Goal: Answer question/provide support: Share knowledge or assist other users

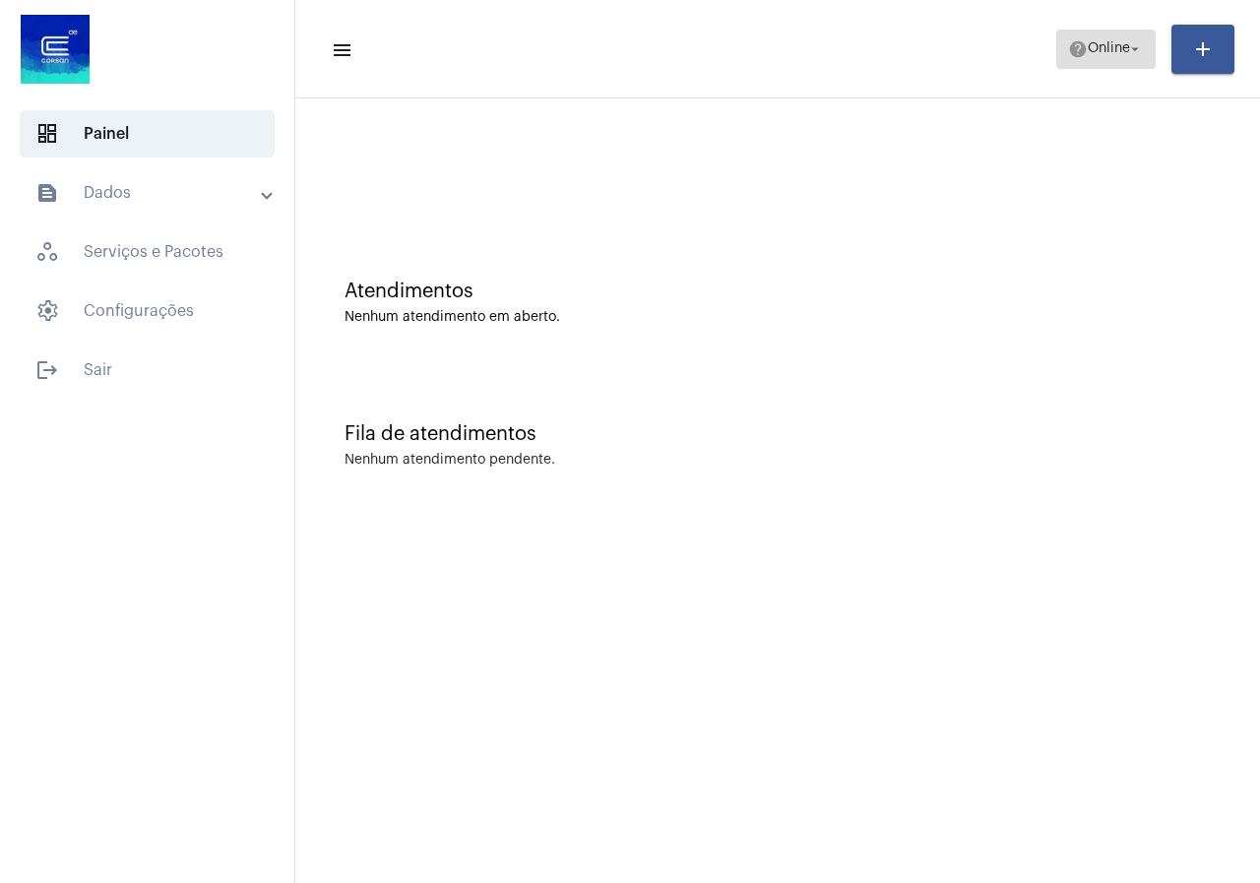
click at [1104, 62] on span "help Online arrow_drop_down" at bounding box center [1106, 48] width 76 height 35
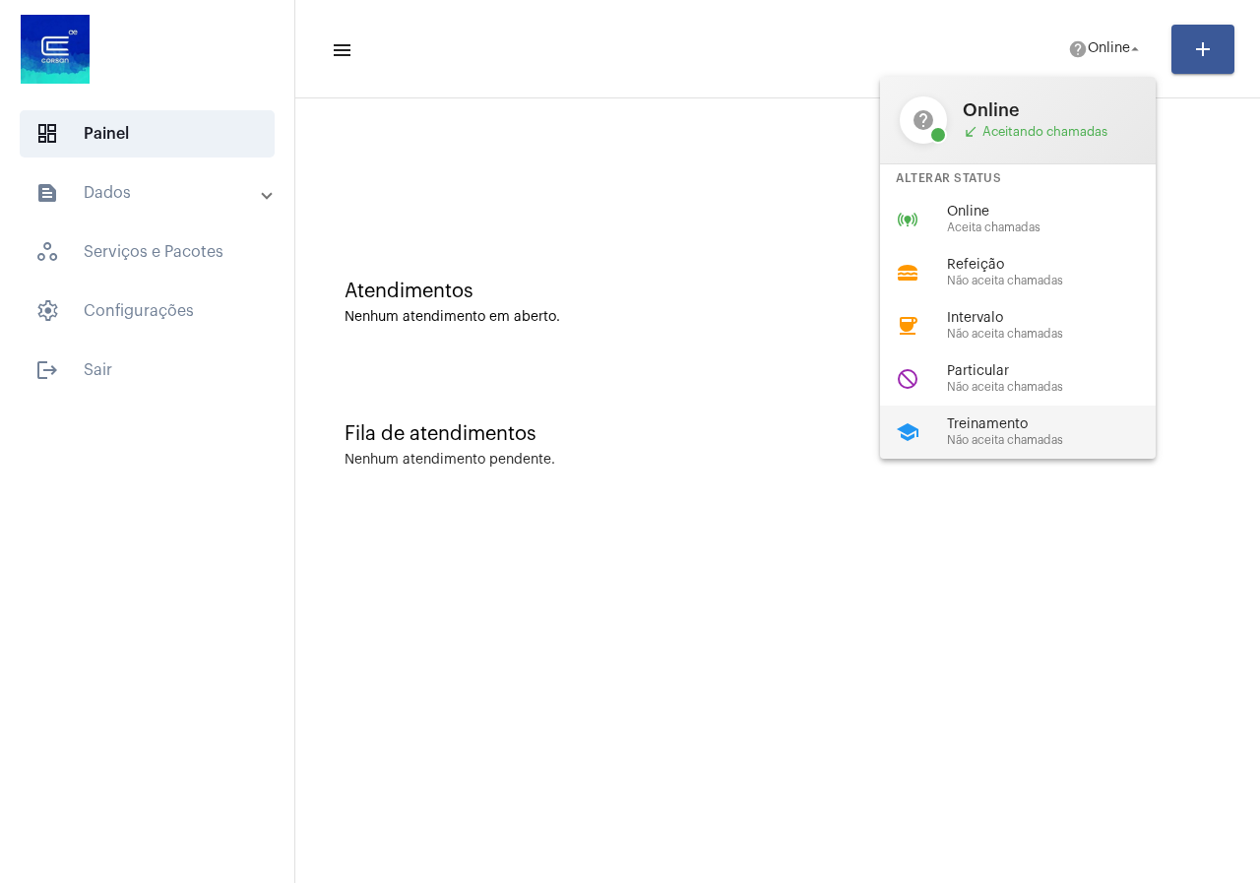
click at [1049, 422] on span "Treinamento" at bounding box center [1059, 424] width 224 height 15
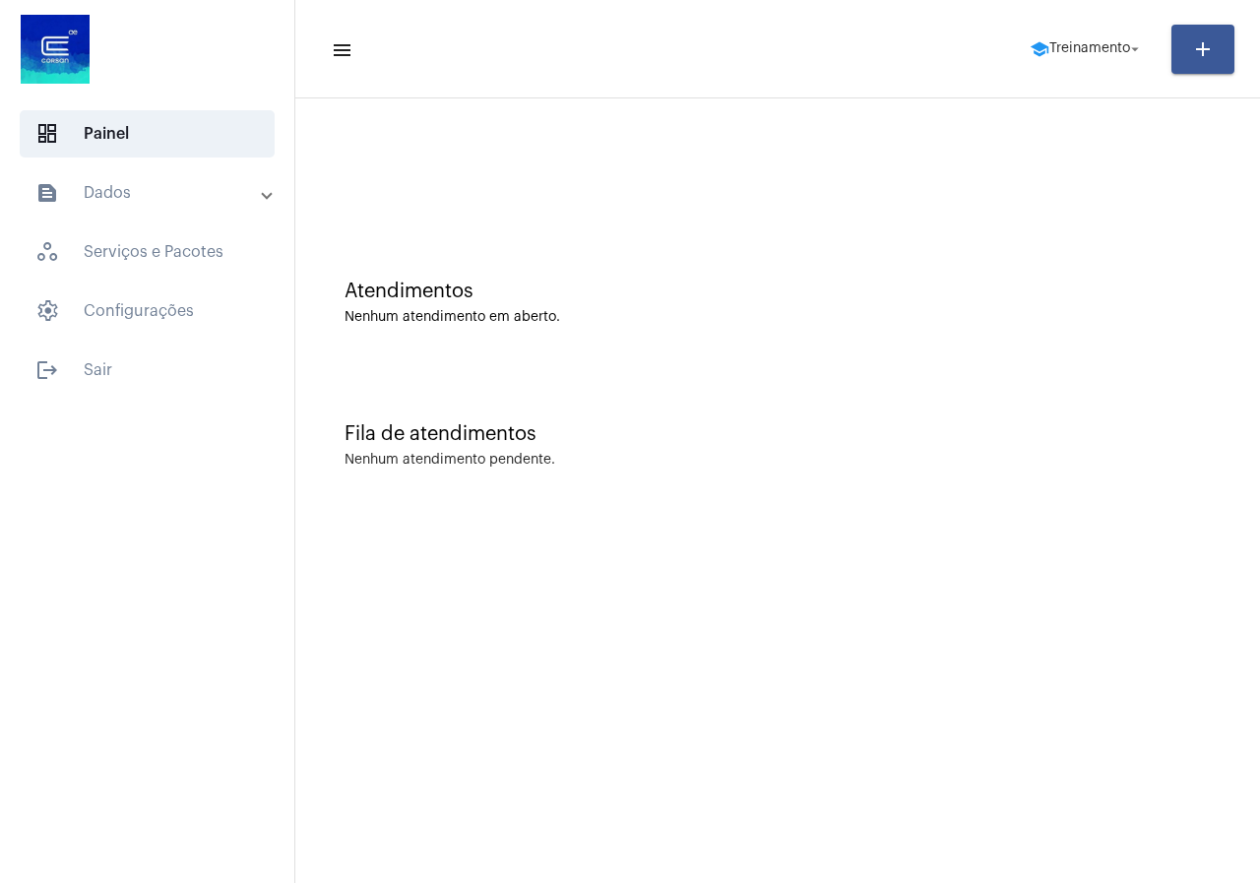
click at [153, 207] on mat-expansion-panel-header "text_snippet_outlined Dados" at bounding box center [153, 192] width 282 height 47
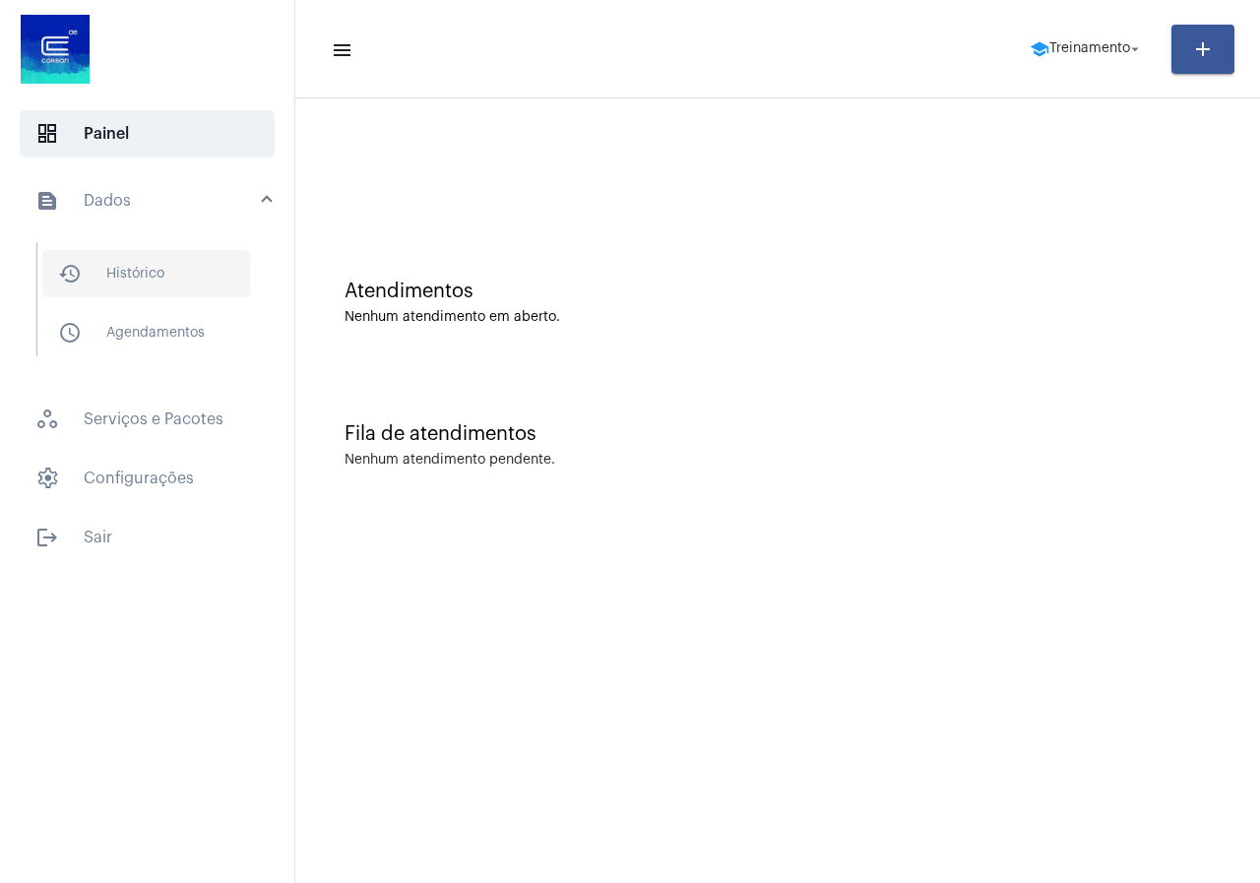
click at [142, 284] on span "history_outlined Histórico" at bounding box center [146, 273] width 208 height 47
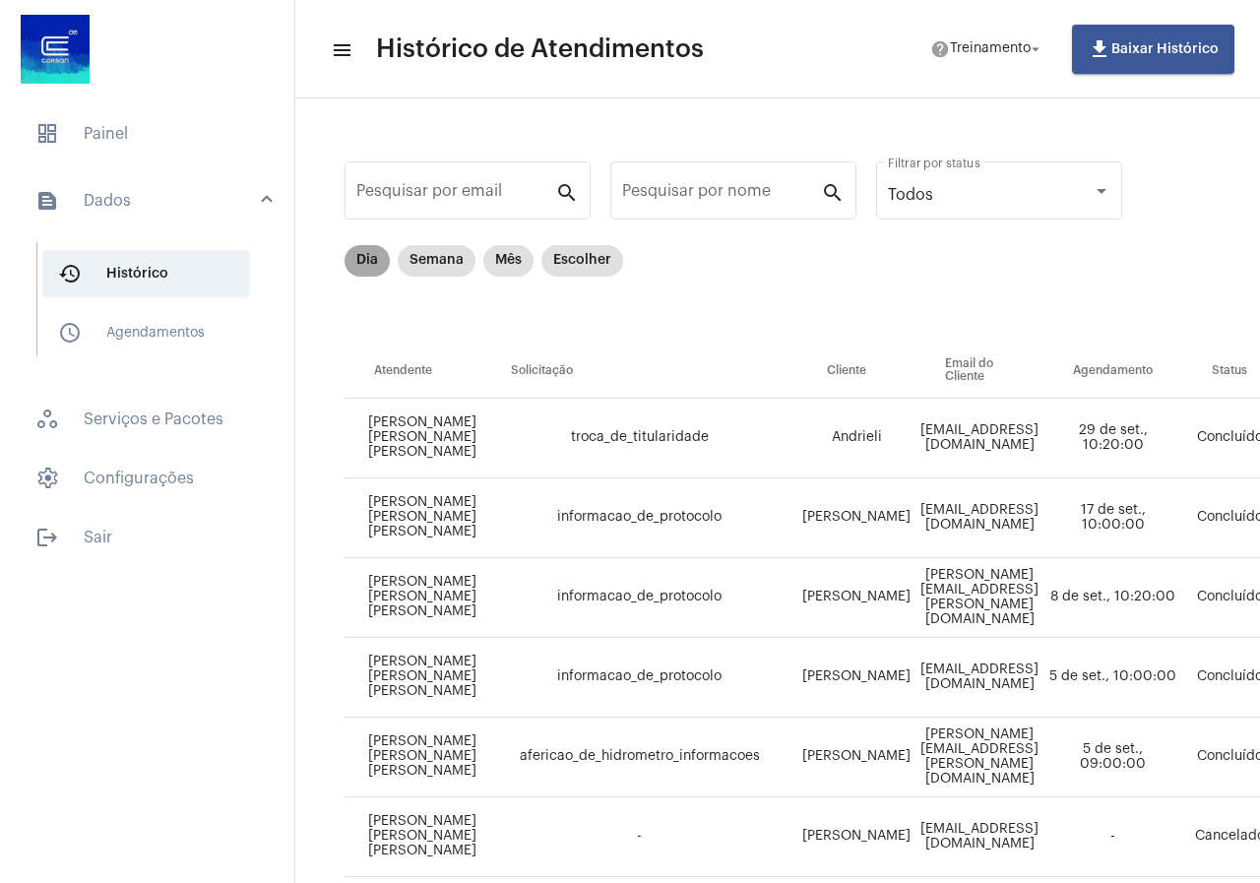
click at [368, 254] on mat-chip "Dia" at bounding box center [366, 260] width 45 height 31
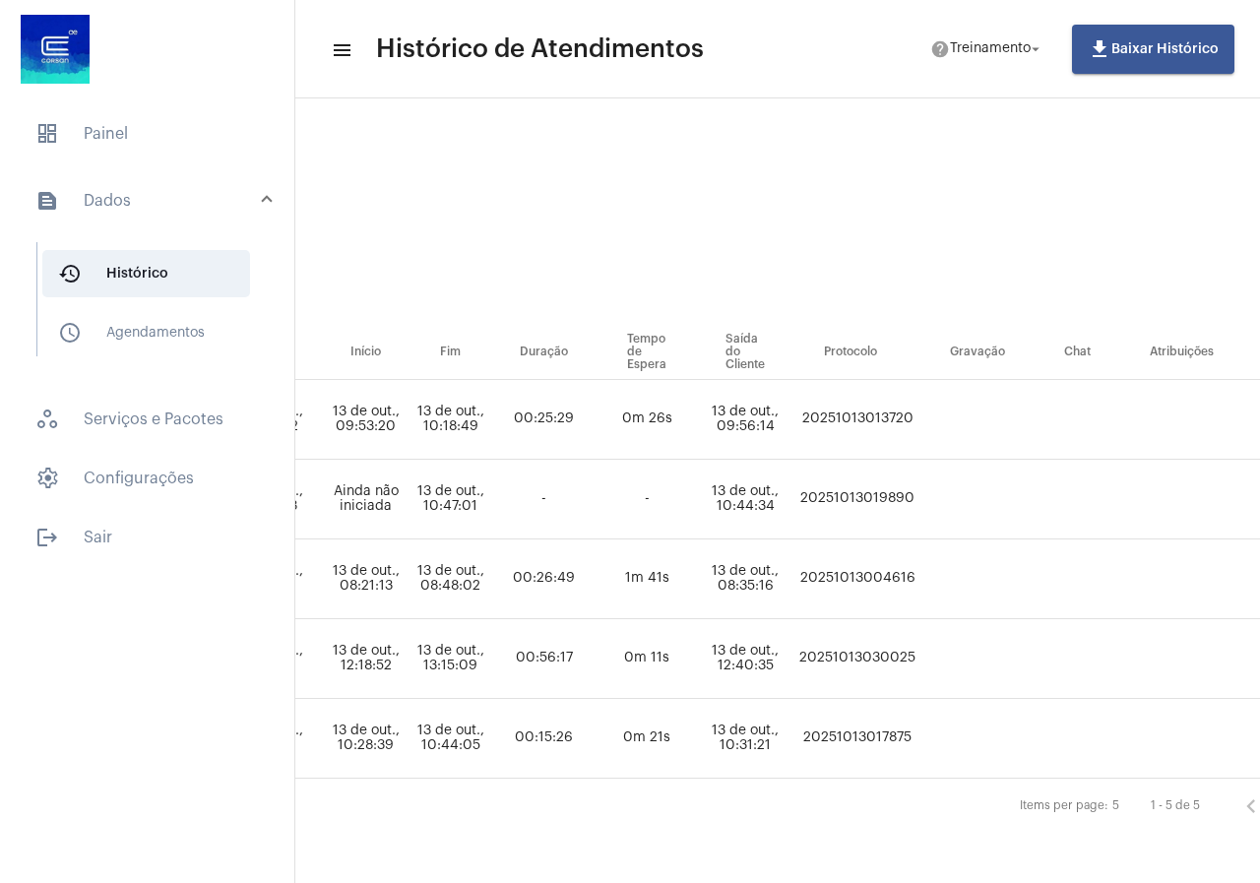
scroll to position [33, 1117]
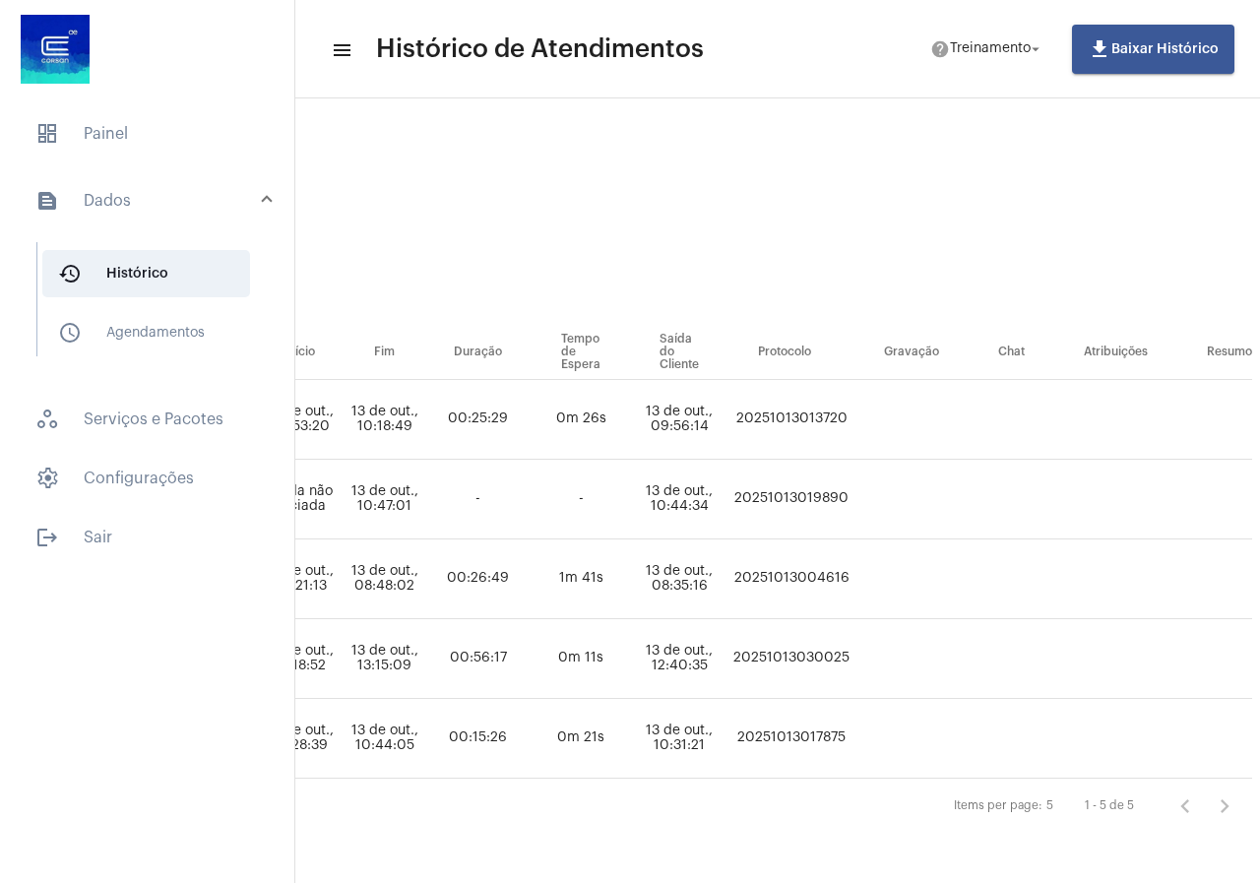
click at [854, 644] on td "20251013030025" at bounding box center [791, 659] width 126 height 80
copy td "20251013030025"
click at [98, 135] on span "dashboard Painel" at bounding box center [147, 133] width 255 height 47
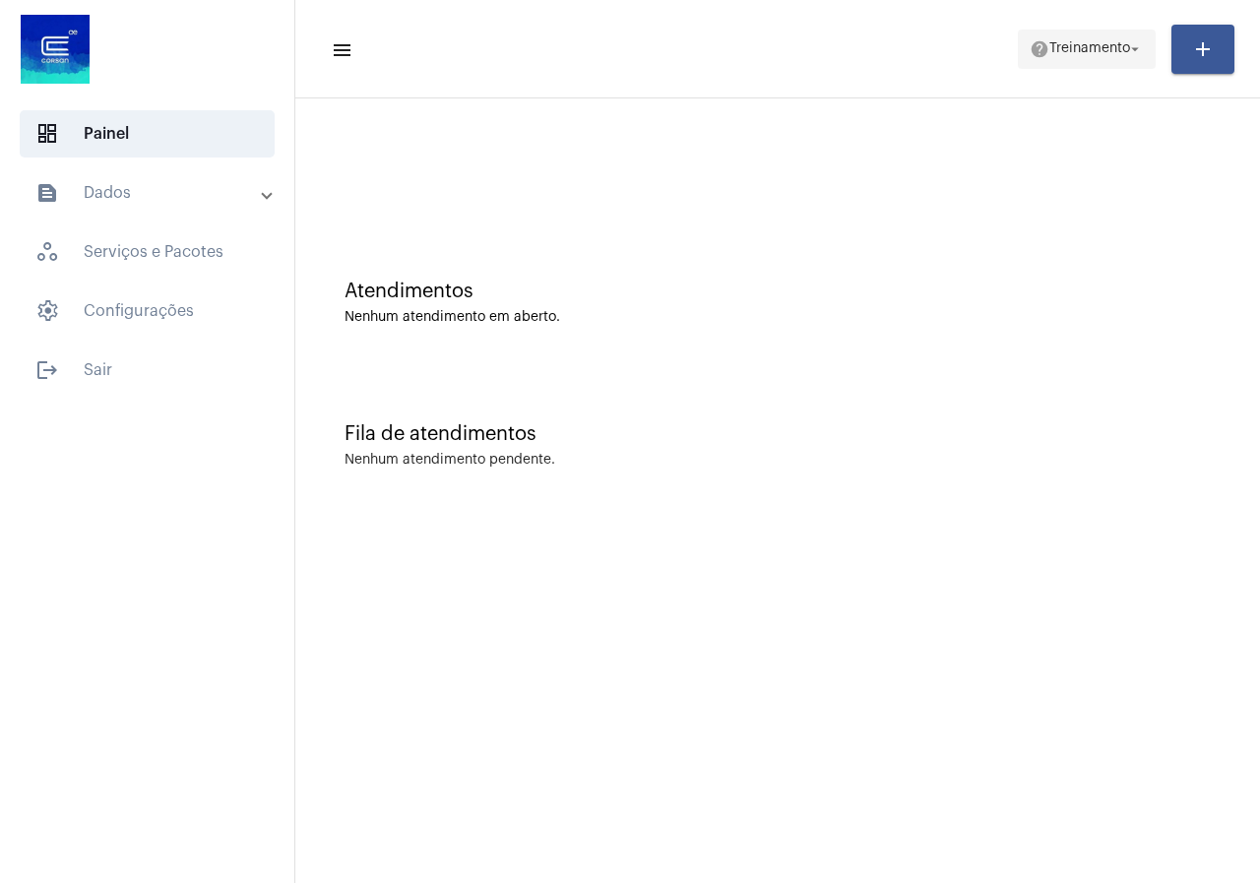
click at [1049, 50] on span "Treinamento" at bounding box center [1089, 49] width 81 height 14
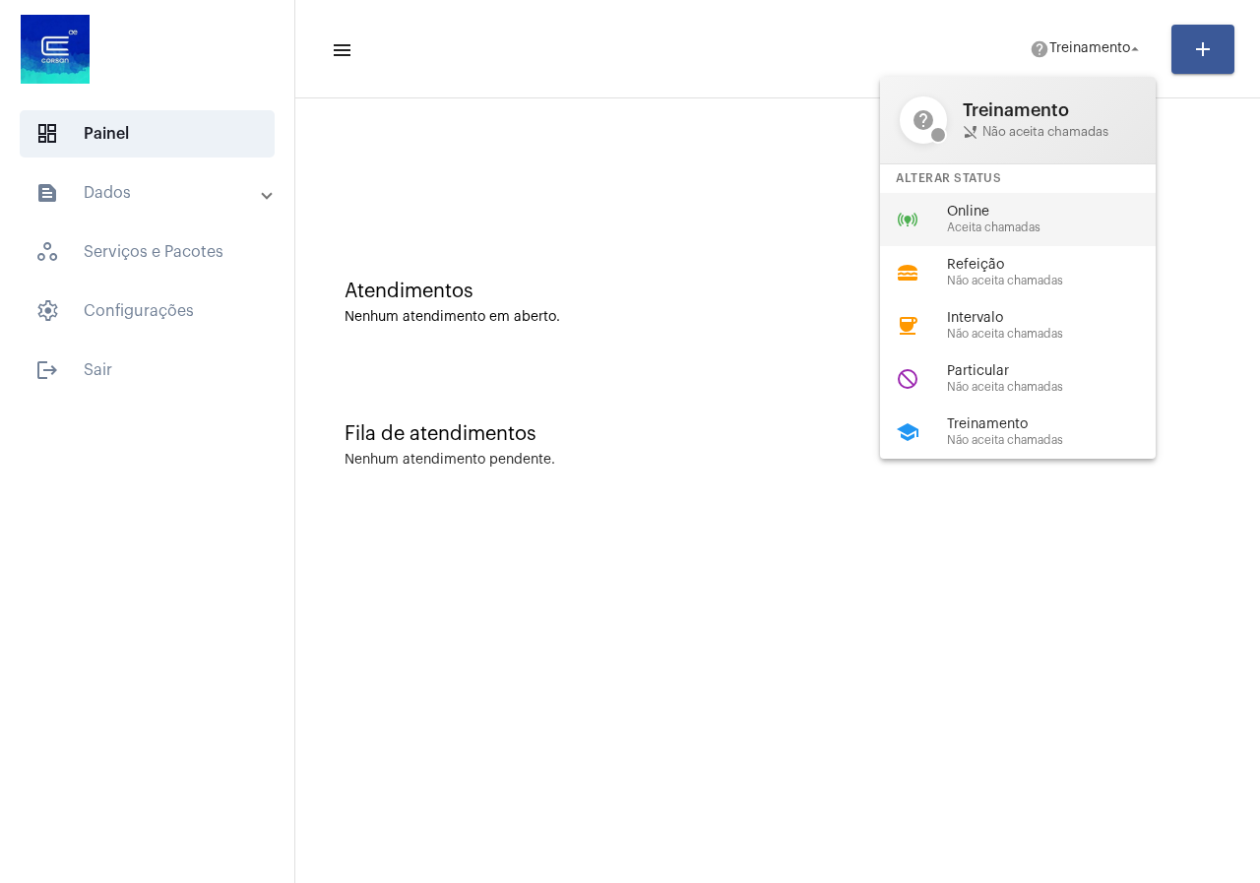
click at [1037, 219] on div "Online Aceita chamadas" at bounding box center [1059, 220] width 224 height 30
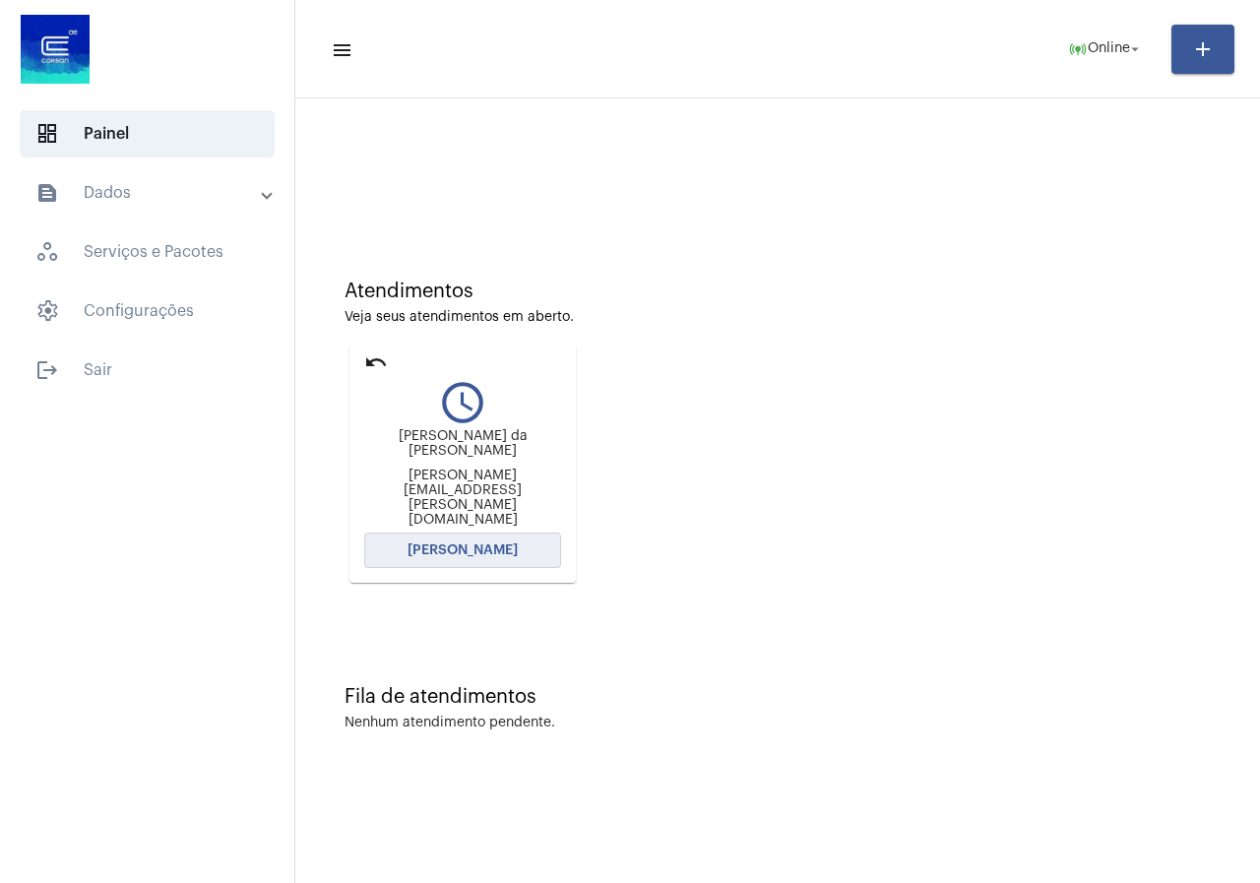
click at [448, 546] on span "[PERSON_NAME]" at bounding box center [462, 550] width 110 height 14
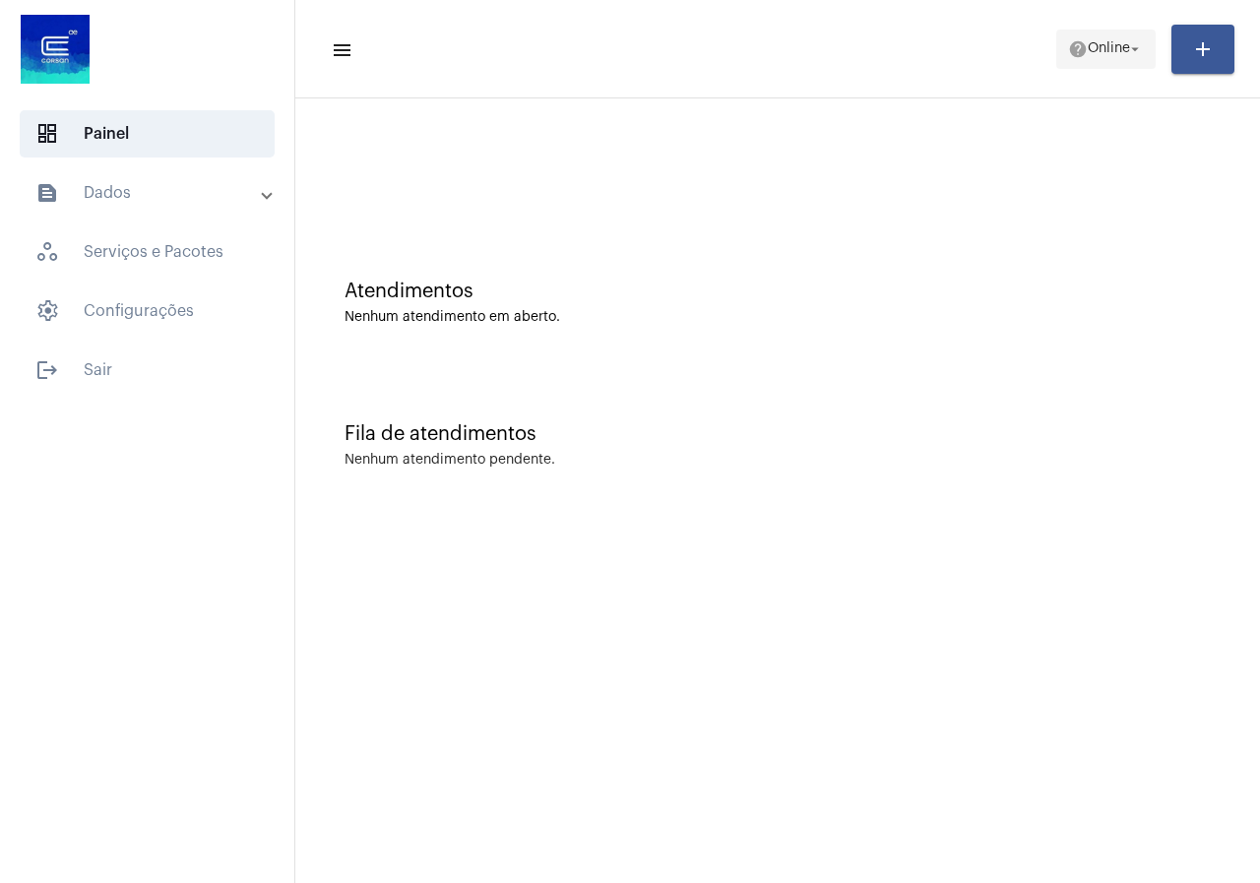
click at [1095, 58] on span "help Online arrow_drop_down" at bounding box center [1106, 48] width 76 height 35
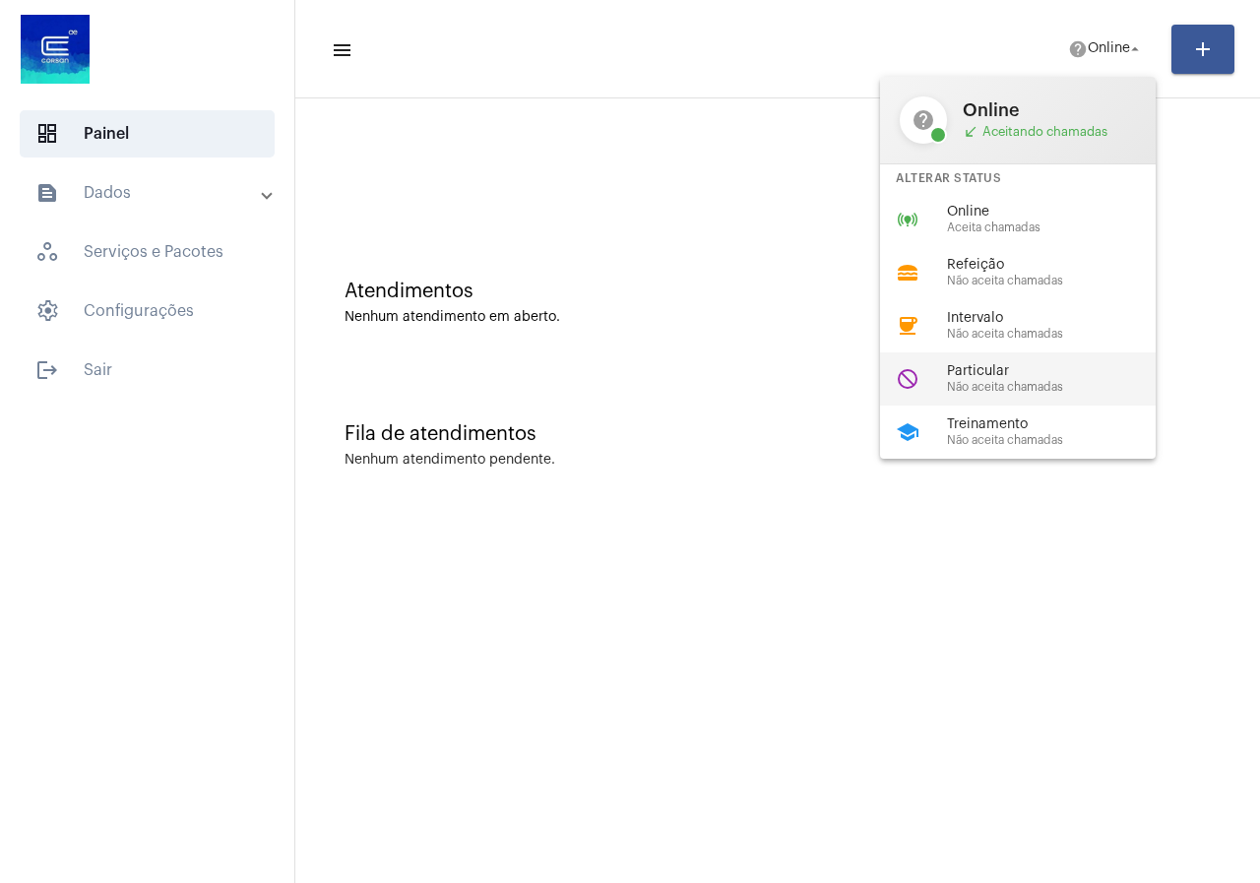
click at [1026, 352] on div "do_not_disturb Particular Não aceita chamadas" at bounding box center [1033, 378] width 307 height 53
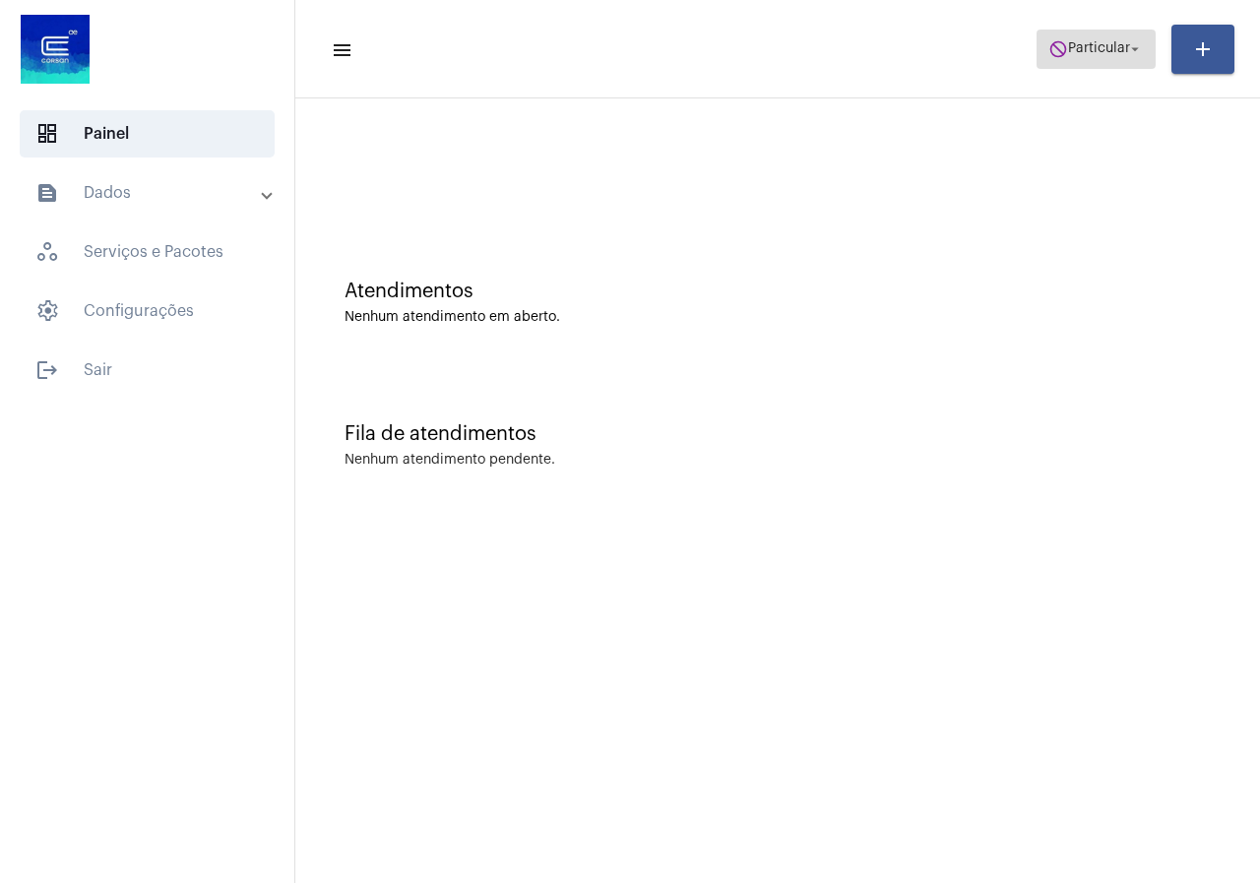
click at [1067, 37] on span "do_not_disturb Particular arrow_drop_down" at bounding box center [1095, 48] width 95 height 35
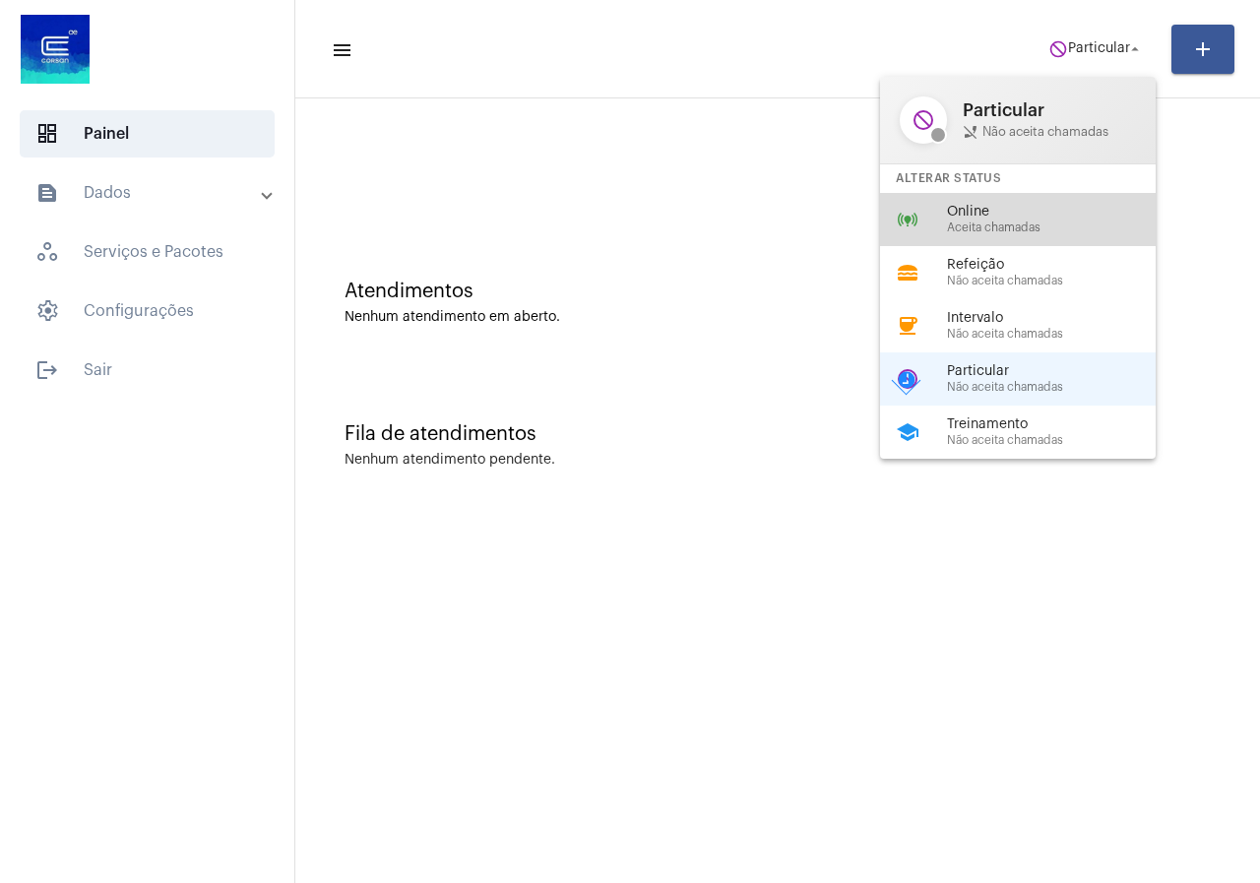
click at [991, 211] on span "Online" at bounding box center [1059, 212] width 224 height 15
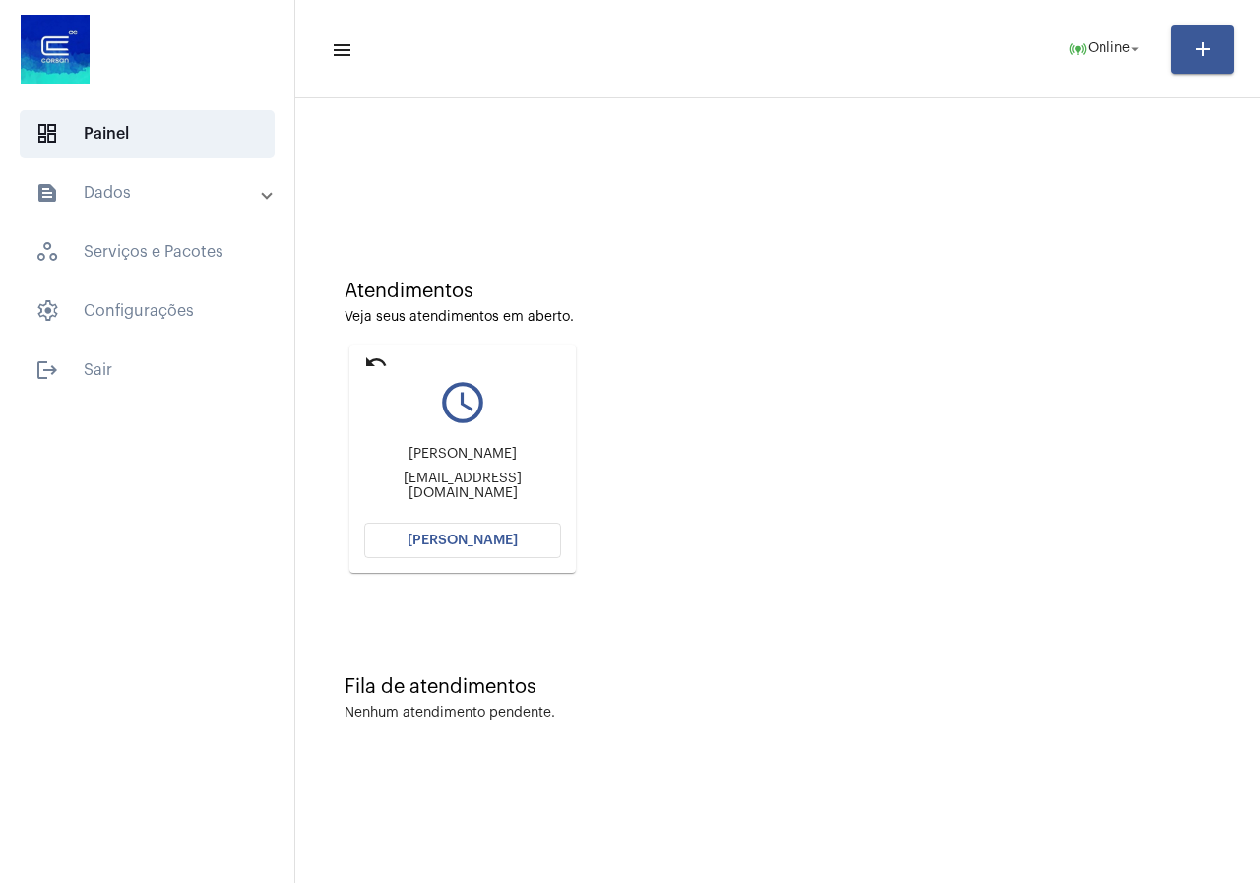
click at [506, 526] on button "[PERSON_NAME]" at bounding box center [462, 540] width 197 height 35
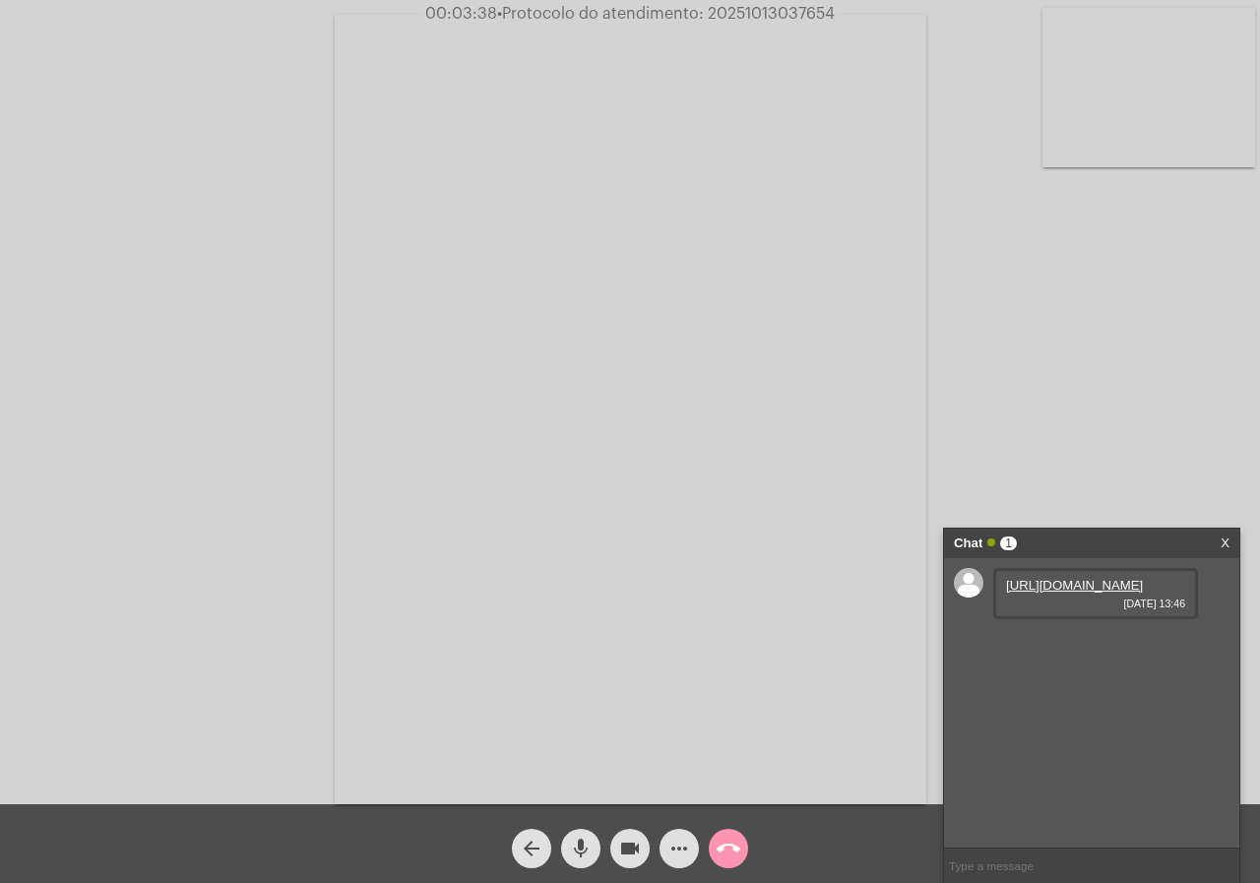
click at [1088, 592] on link "[URL][DOMAIN_NAME]" at bounding box center [1074, 585] width 137 height 15
click at [0, 289] on div "Acessando Câmera e Microfone..." at bounding box center [630, 402] width 1260 height 804
click at [773, 19] on span "• Protocolo do atendimento: 20251013037654" at bounding box center [664, 14] width 338 height 16
copy span "20251013037654"
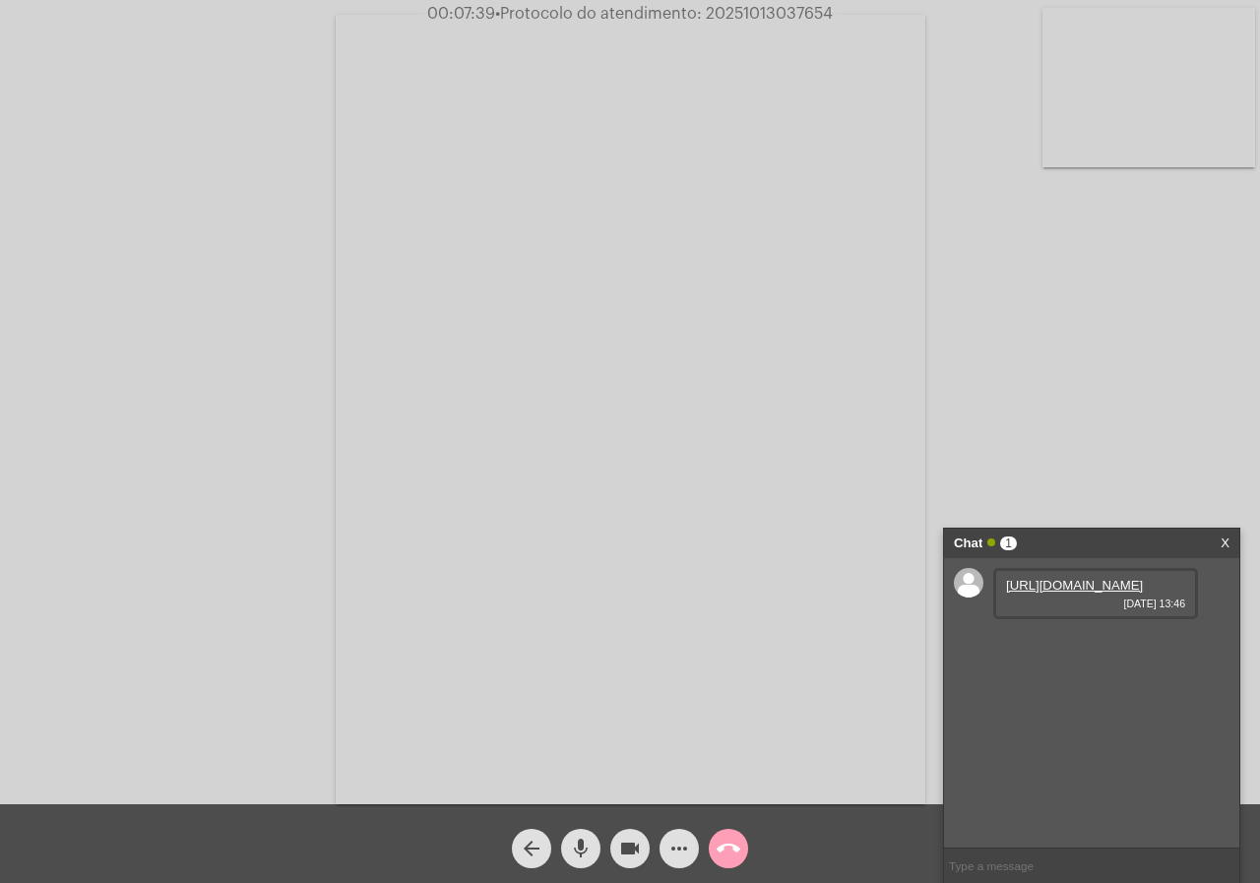
click at [730, 837] on mat-icon "call_end" at bounding box center [728, 849] width 24 height 24
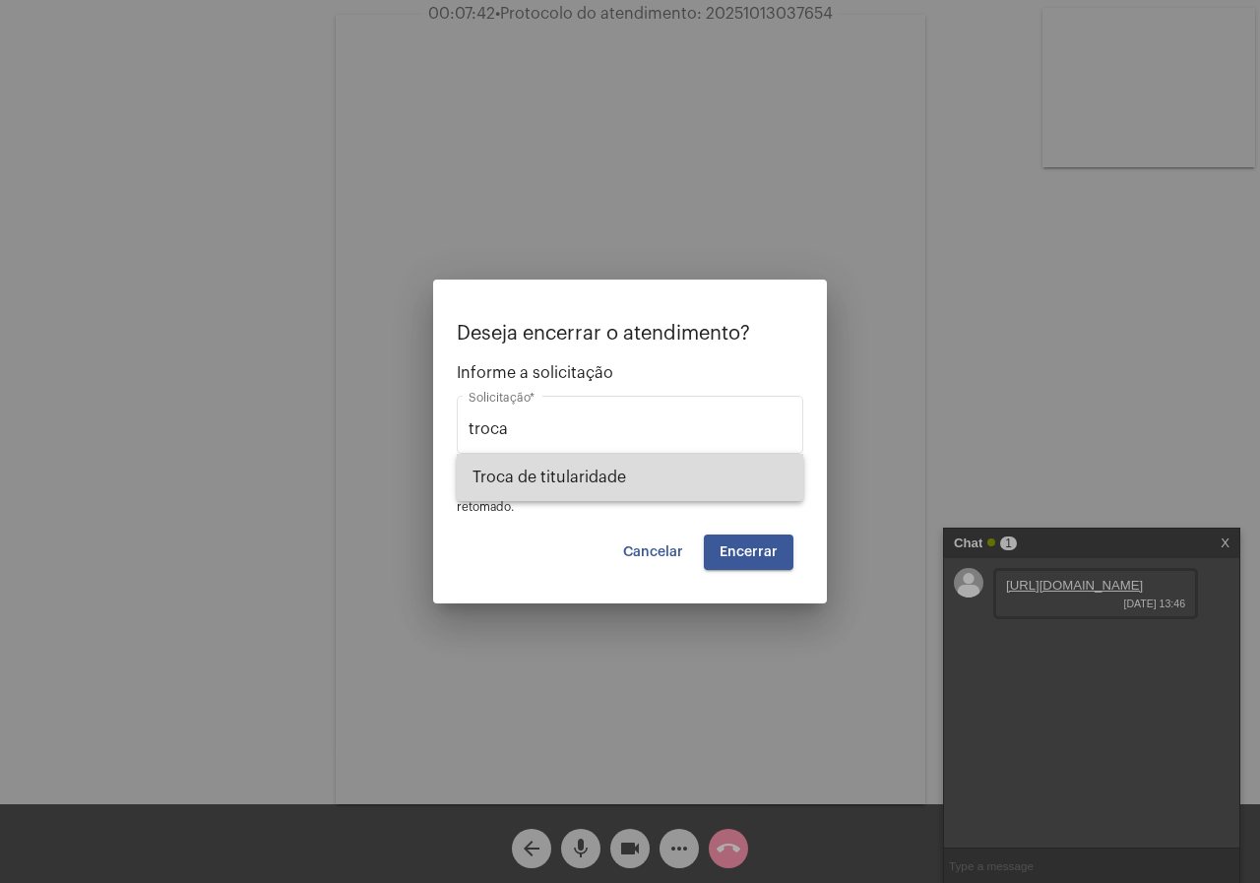
click at [559, 493] on span "Troca de titularidade" at bounding box center [629, 477] width 315 height 47
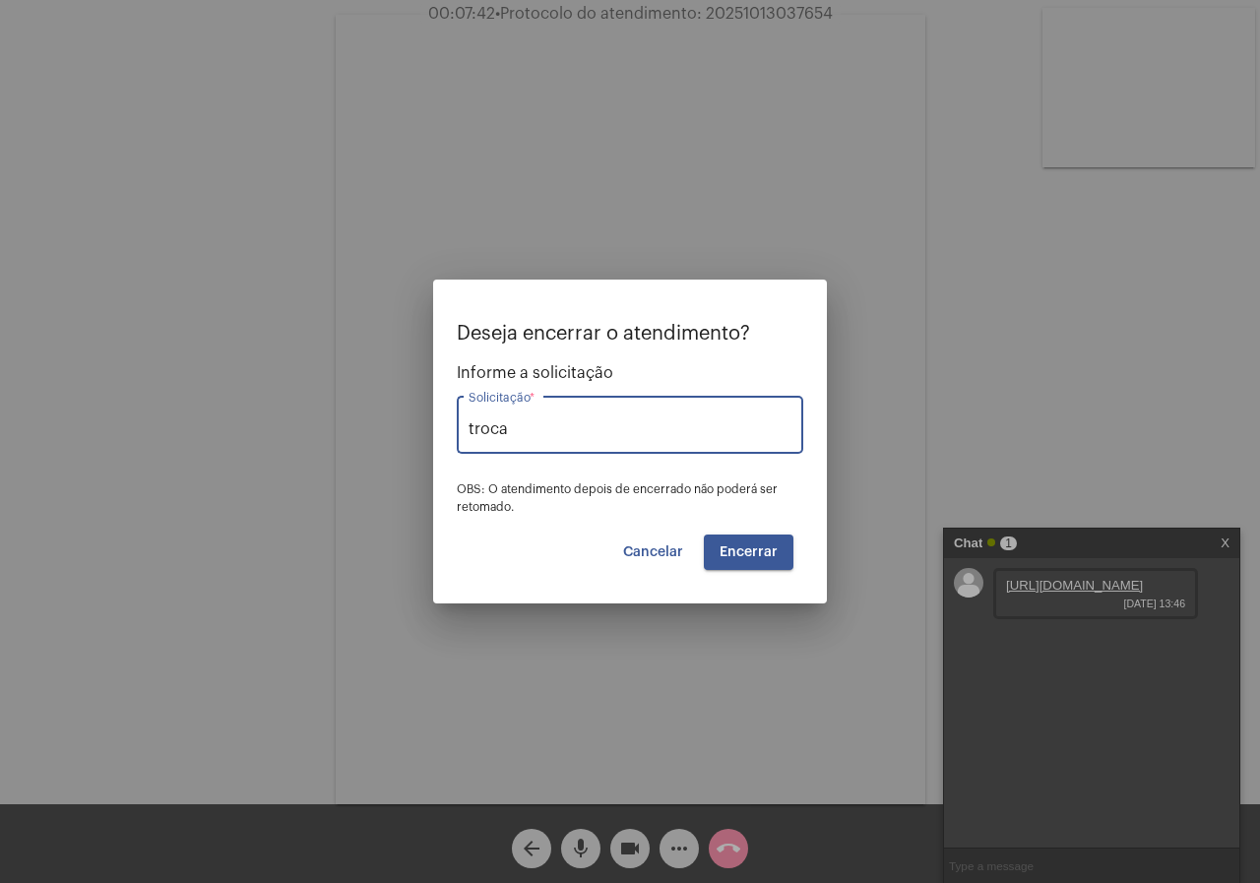
type input "Troca de titularidade"
click at [777, 551] on span "Encerrar" at bounding box center [748, 552] width 58 height 14
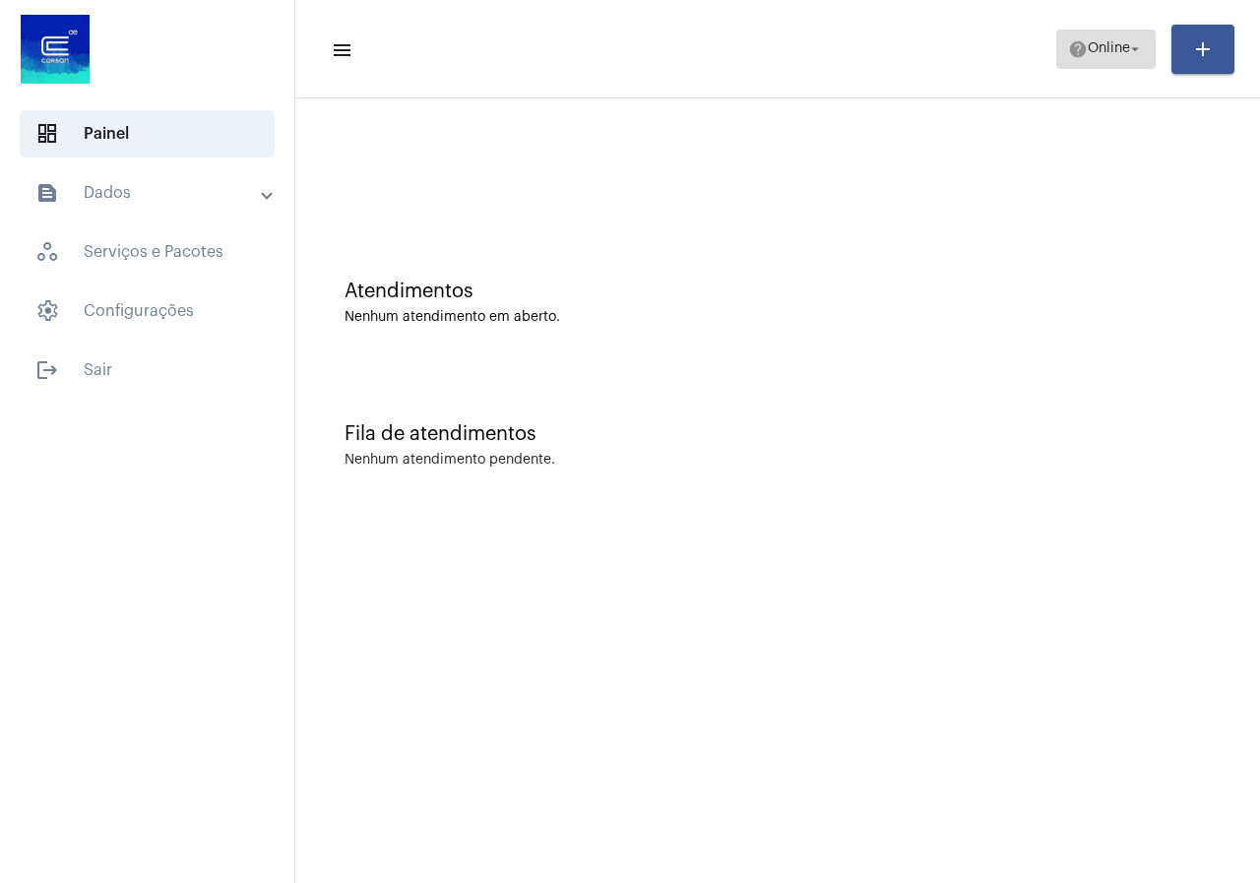
click at [1099, 34] on span "help Online arrow_drop_down" at bounding box center [1106, 48] width 76 height 35
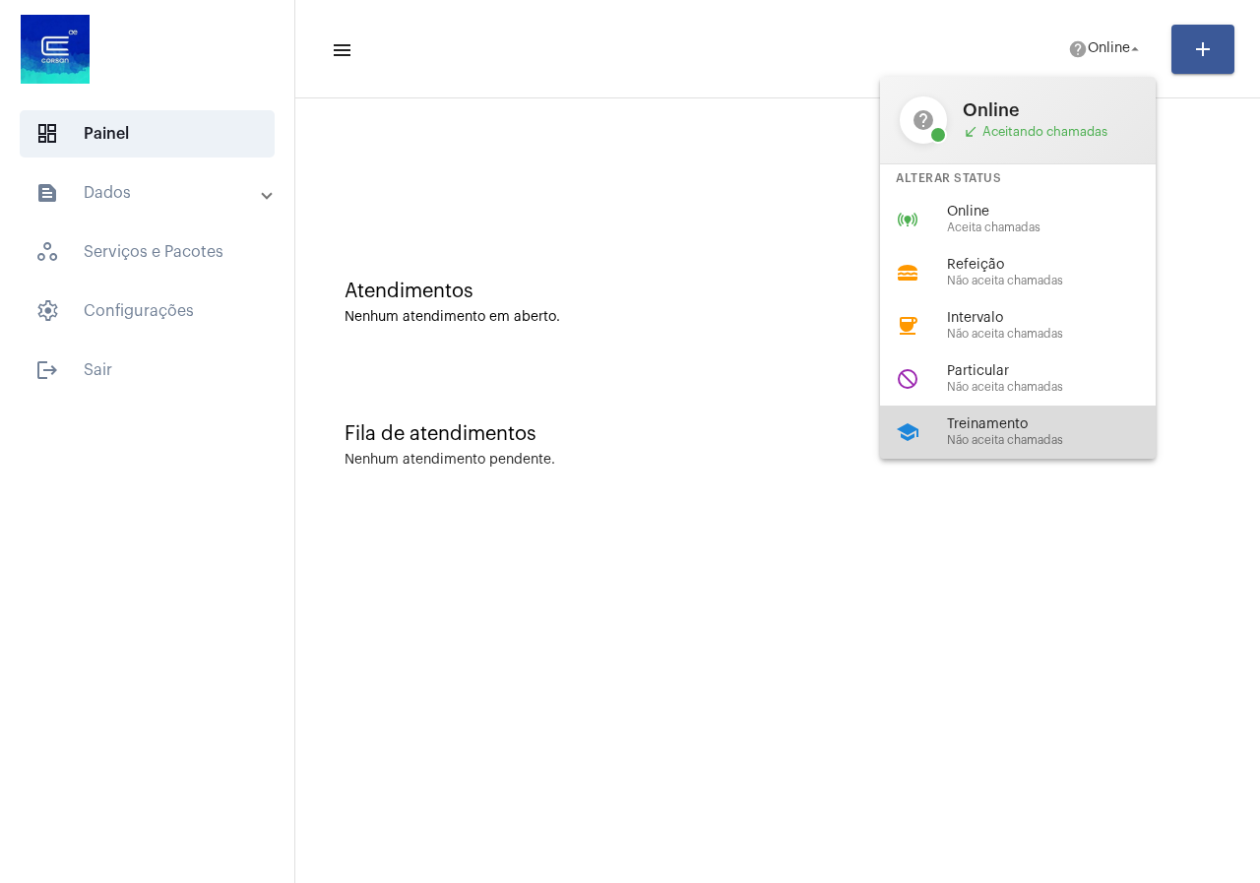
click at [964, 432] on div "Treinamento Não aceita chamadas" at bounding box center [1059, 432] width 224 height 30
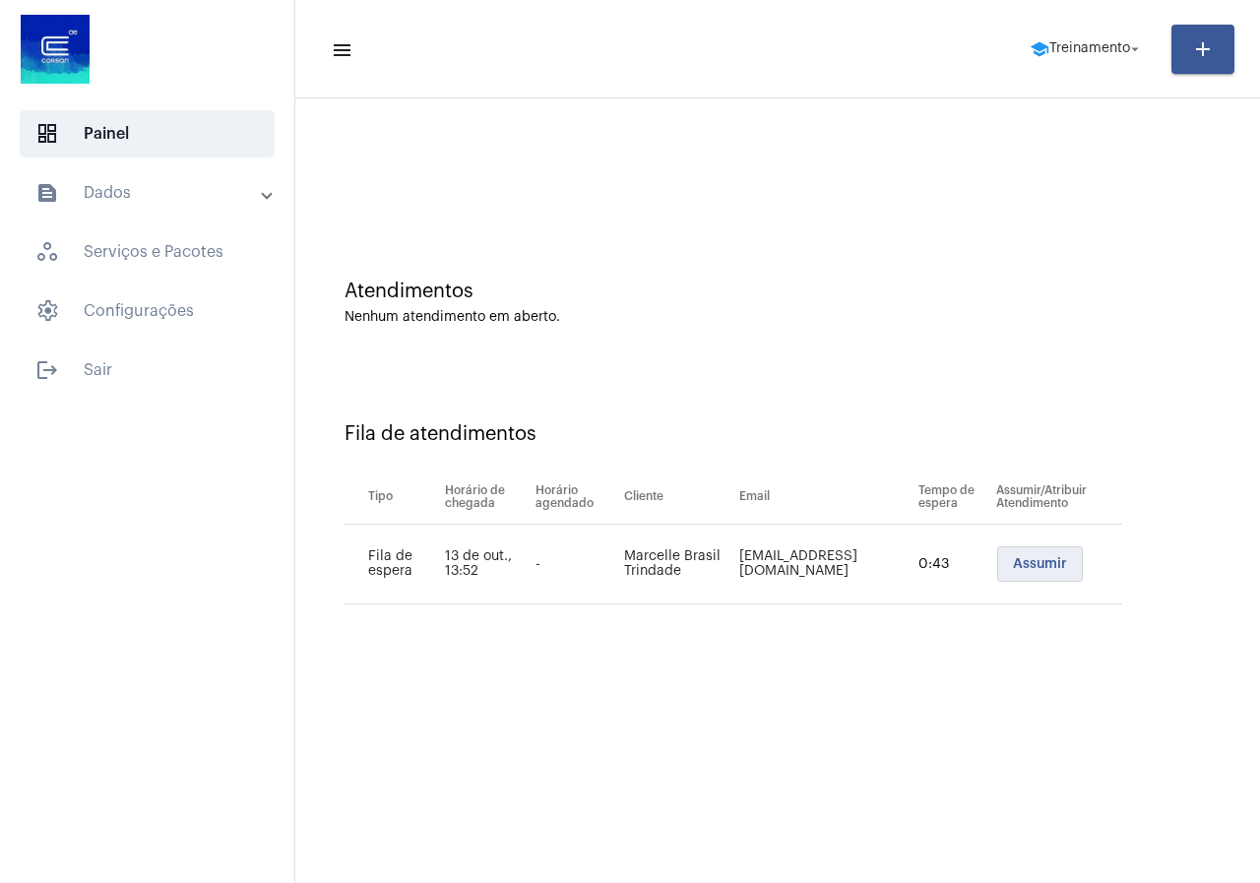
click at [1023, 573] on button "Assumir" at bounding box center [1040, 563] width 86 height 35
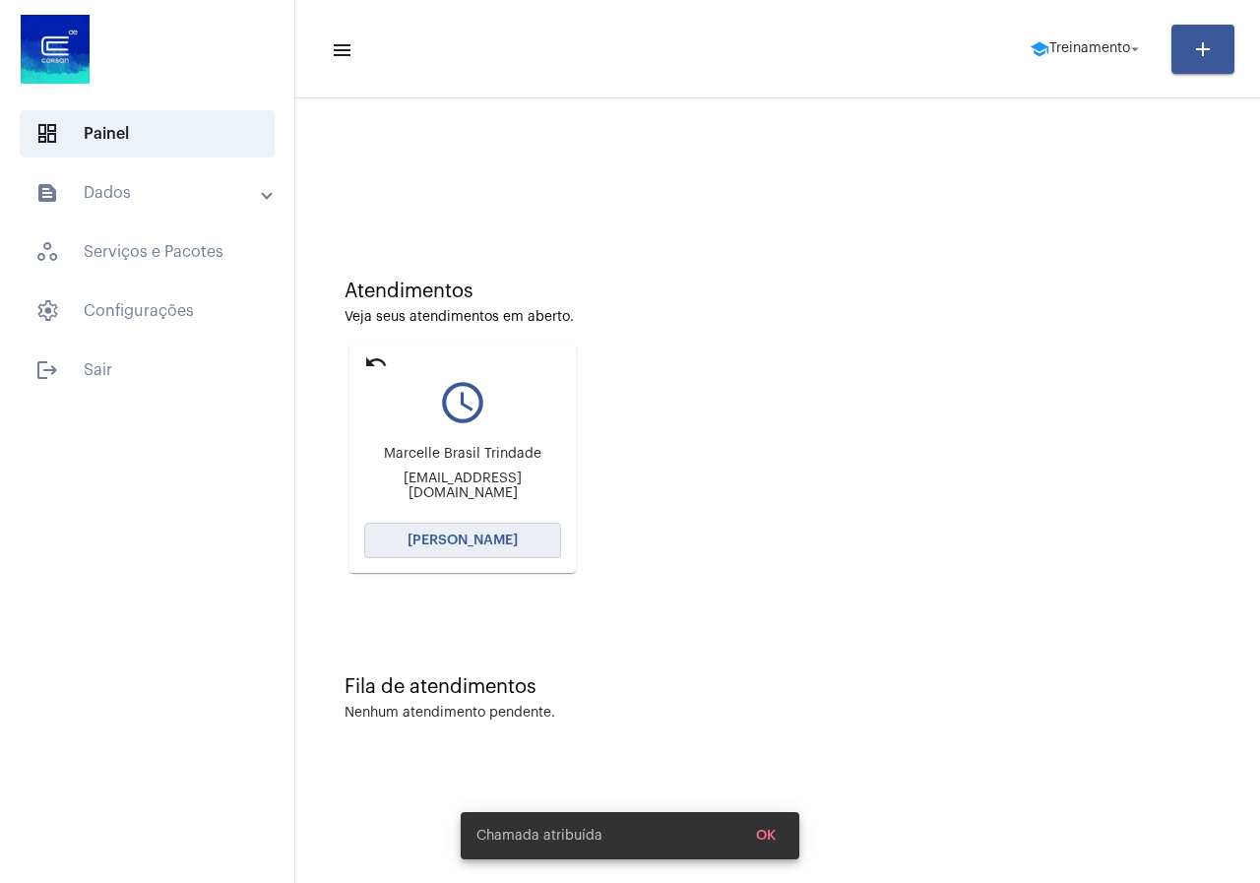
click at [406, 555] on button "[PERSON_NAME]" at bounding box center [462, 540] width 197 height 35
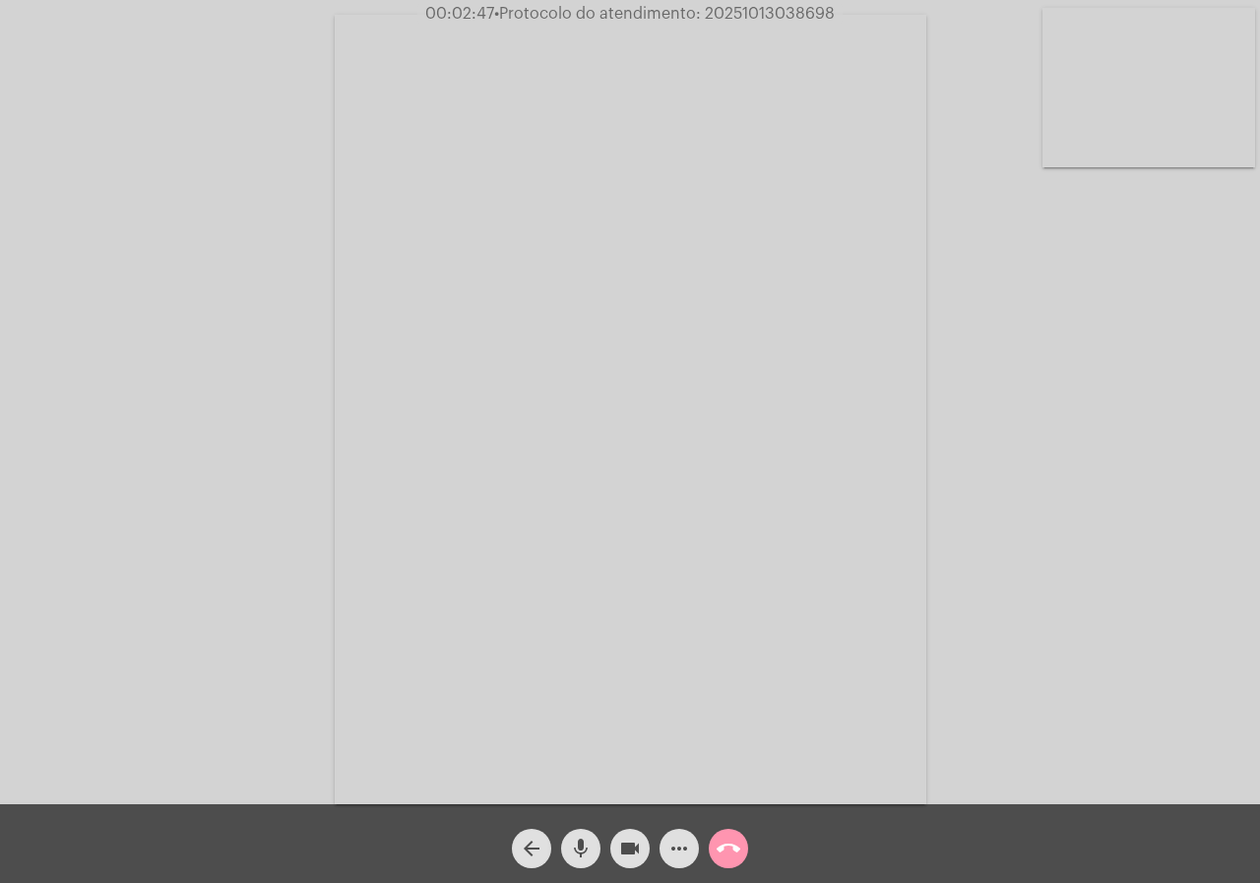
click at [803, 21] on span "• Protocolo do atendimento: 20251013038698" at bounding box center [664, 14] width 341 height 16
click at [793, 14] on span "• Protocolo do atendimento: 20251013038698" at bounding box center [664, 14] width 341 height 16
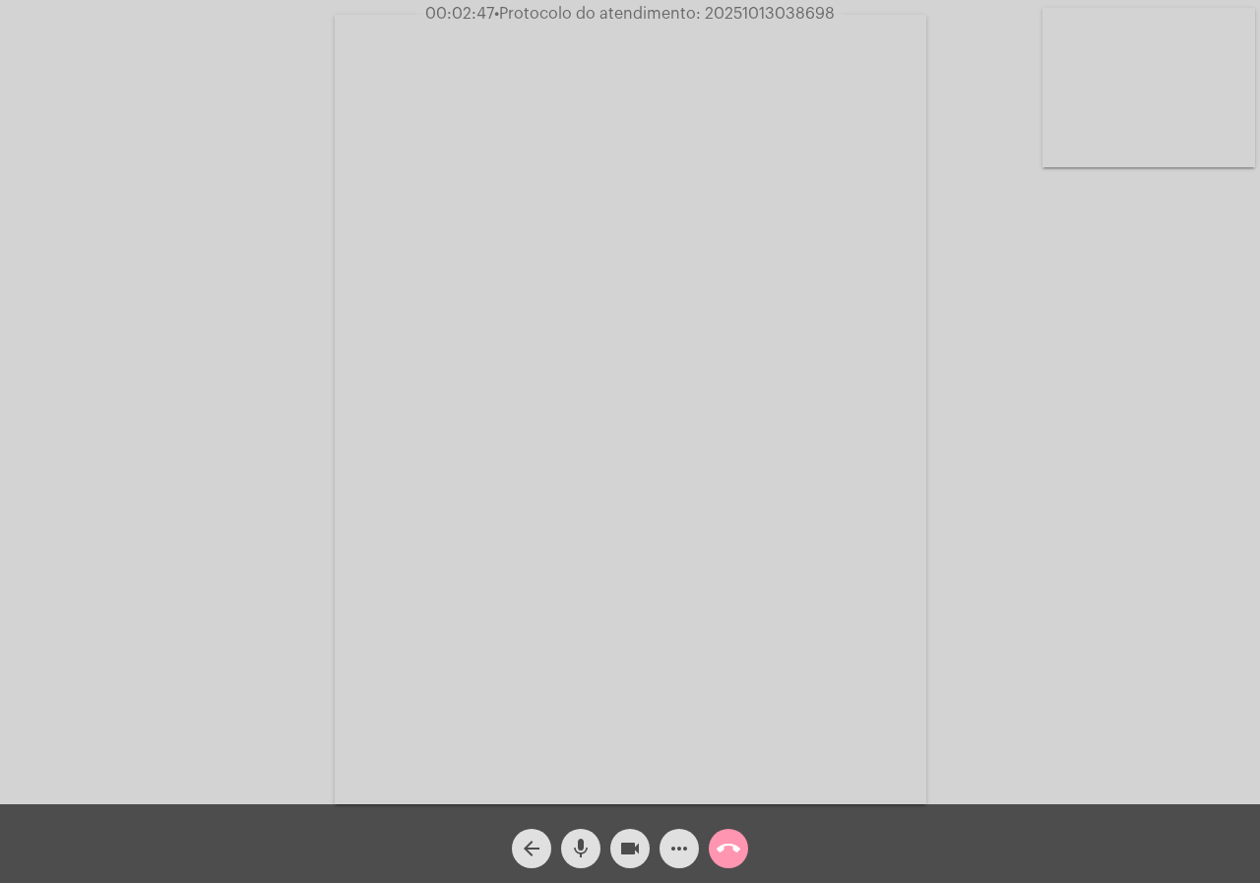
click at [793, 14] on span "• Protocolo do atendimento: 20251013038698" at bounding box center [664, 14] width 341 height 16
click at [715, 840] on button "call_end" at bounding box center [728, 848] width 39 height 39
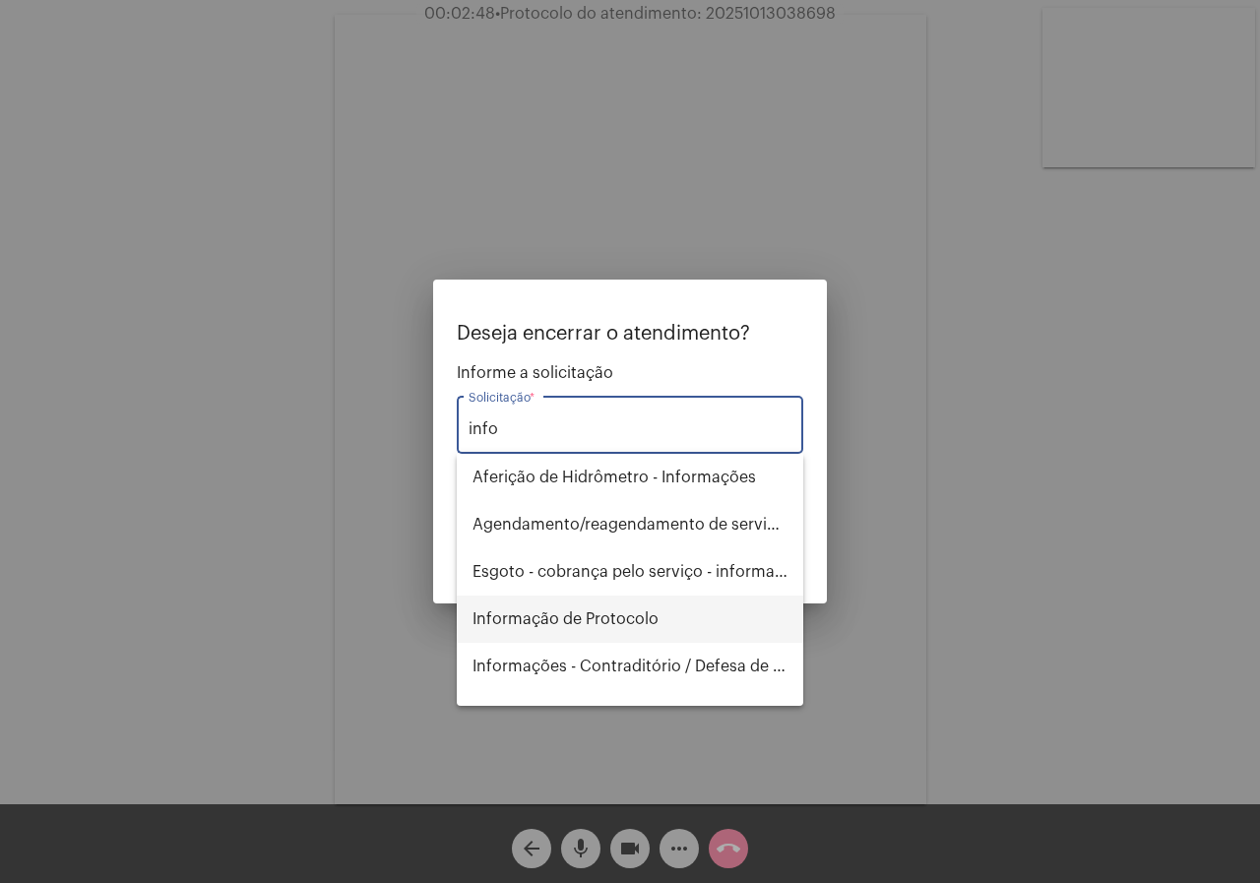
click at [663, 618] on span "Informação de Protocolo" at bounding box center [629, 618] width 315 height 47
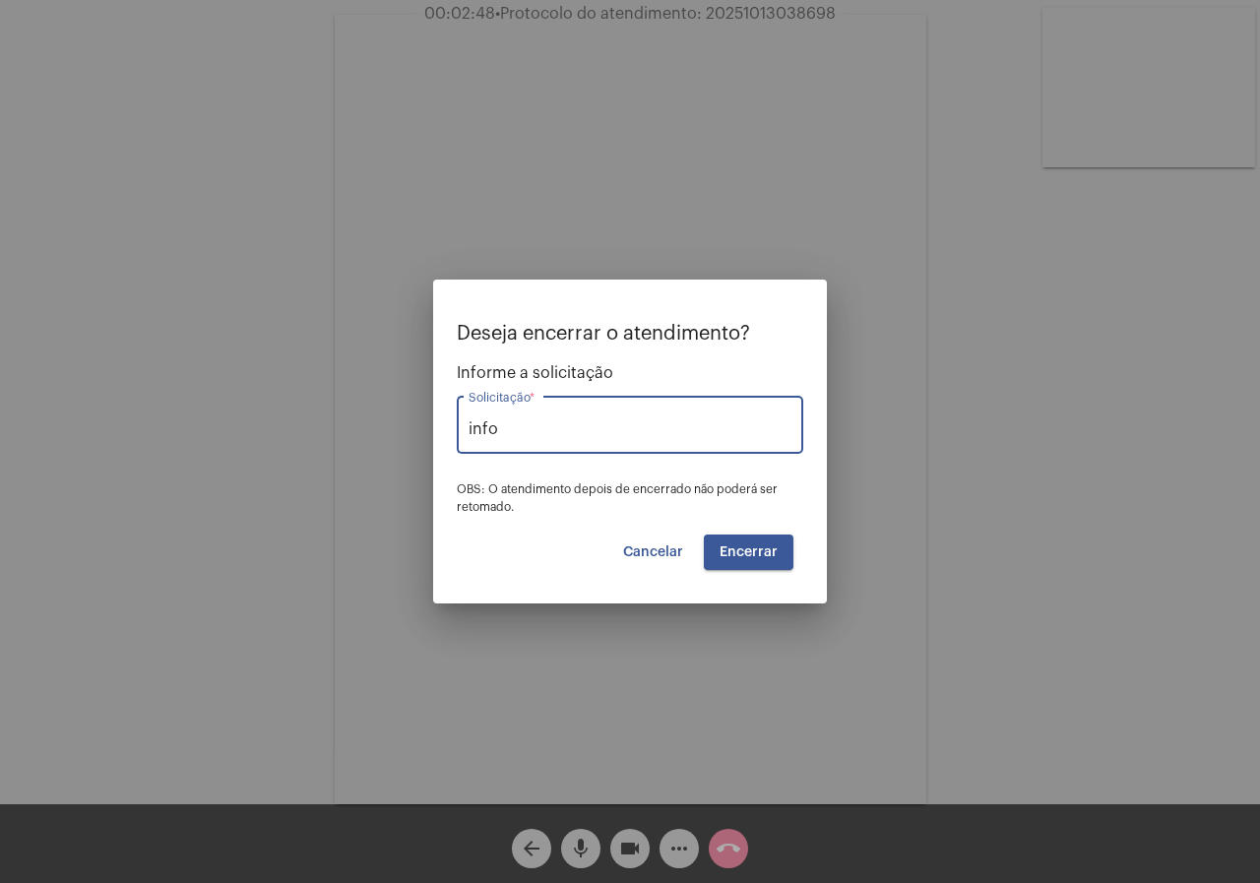
type input "Informação de Protocolo"
click at [726, 562] on button "Encerrar" at bounding box center [749, 551] width 90 height 35
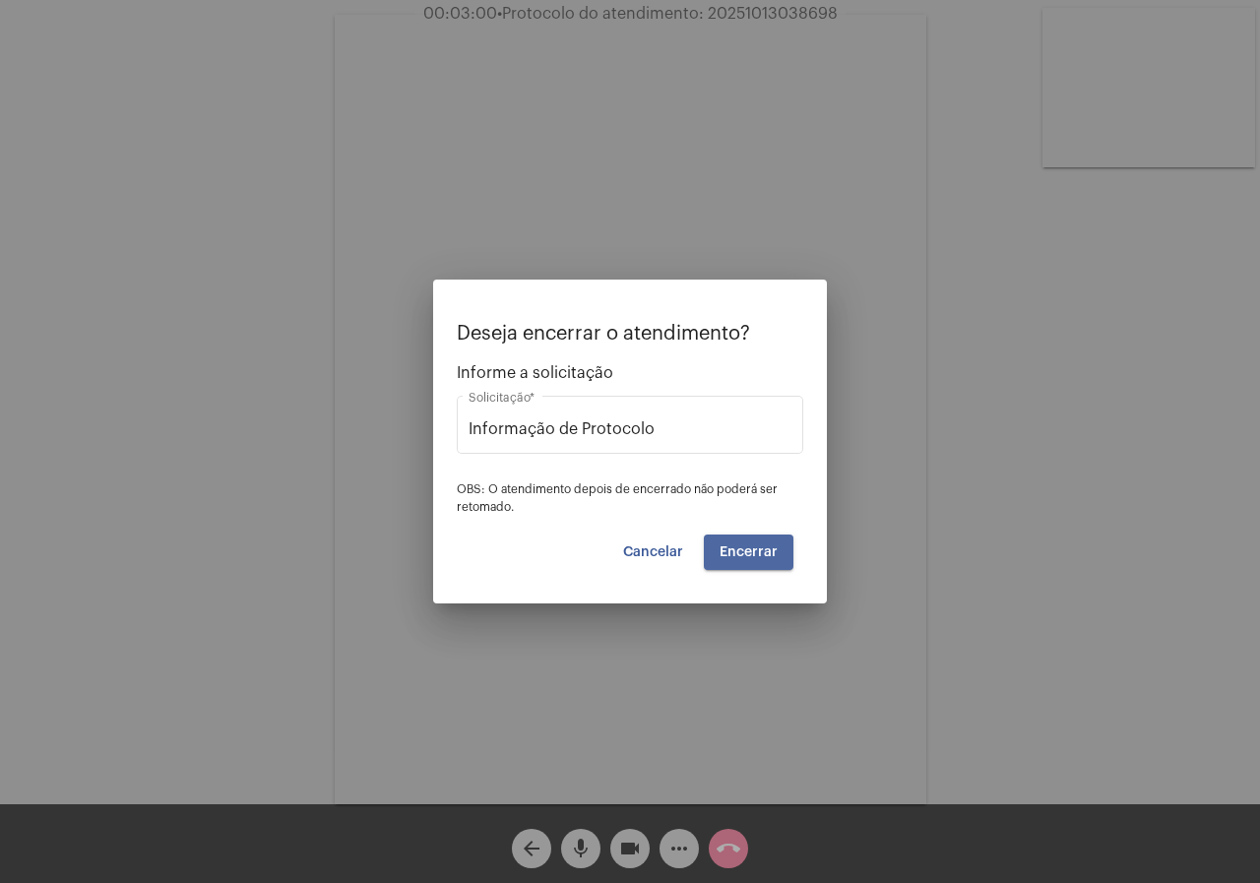
click at [726, 562] on button "Encerrar" at bounding box center [749, 551] width 90 height 35
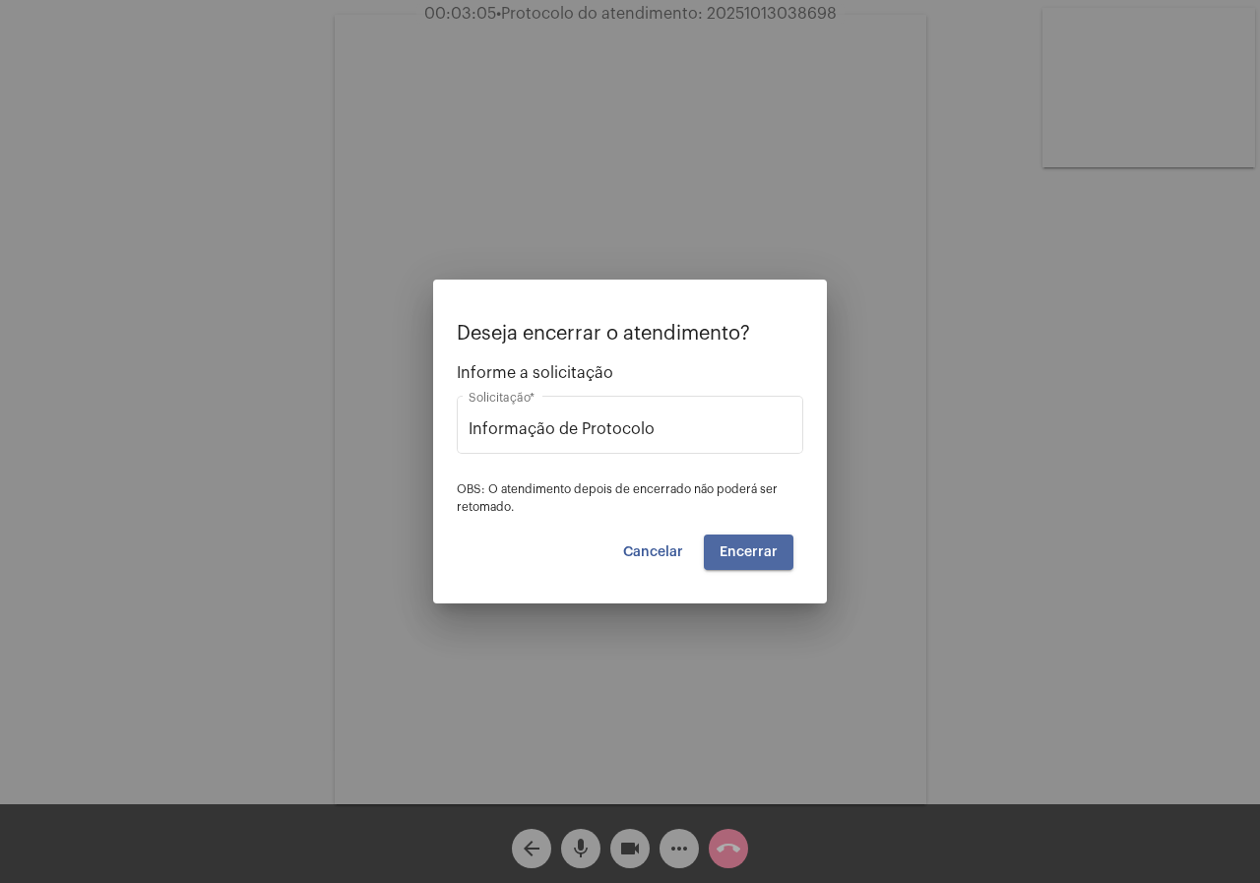
click at [726, 562] on button "Encerrar" at bounding box center [749, 551] width 90 height 35
click at [655, 547] on span "Cancelar" at bounding box center [653, 552] width 60 height 14
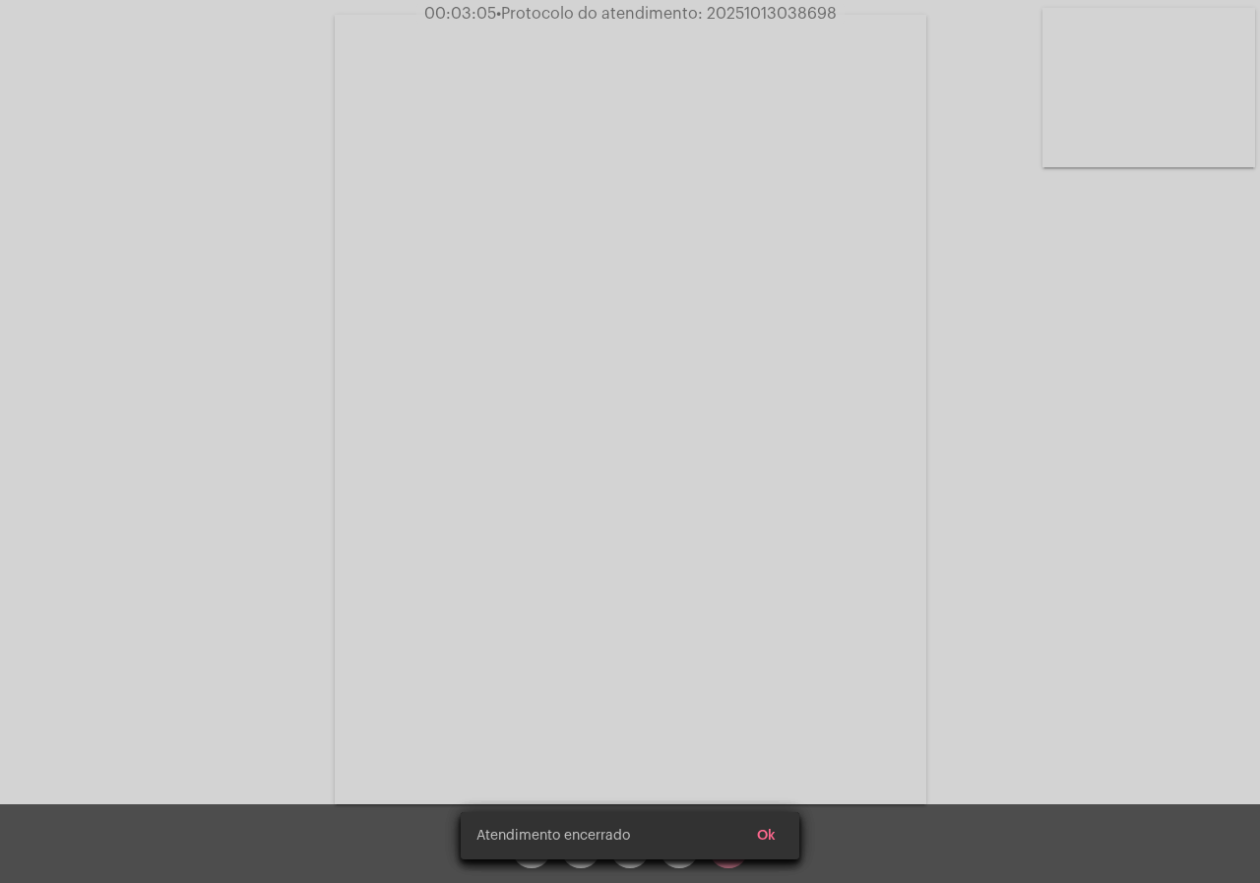
click at [736, 837] on simple-snack-bar "Atendimento encerrado Ok" at bounding box center [629, 836] width 307 height 20
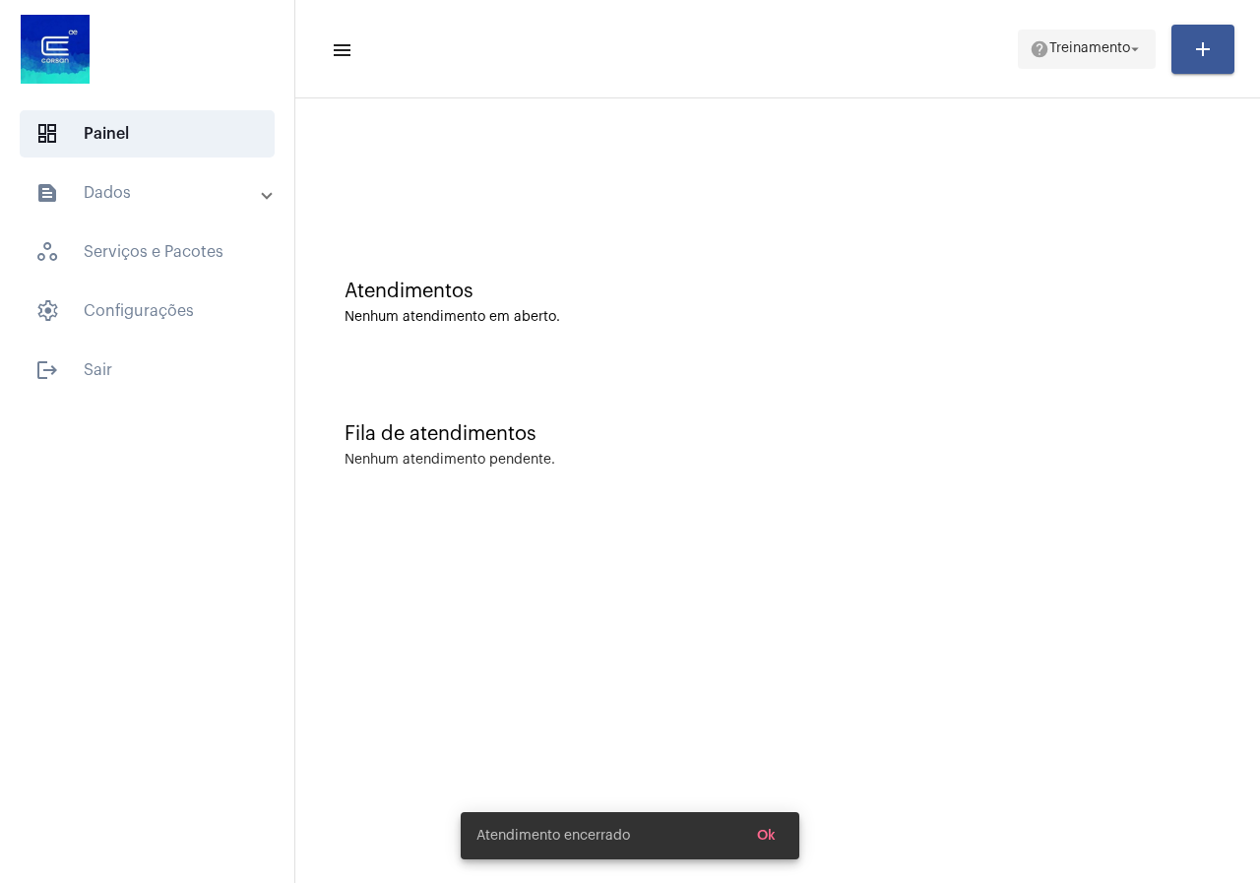
click at [1108, 63] on span "help Treinamento arrow_drop_down" at bounding box center [1086, 48] width 114 height 35
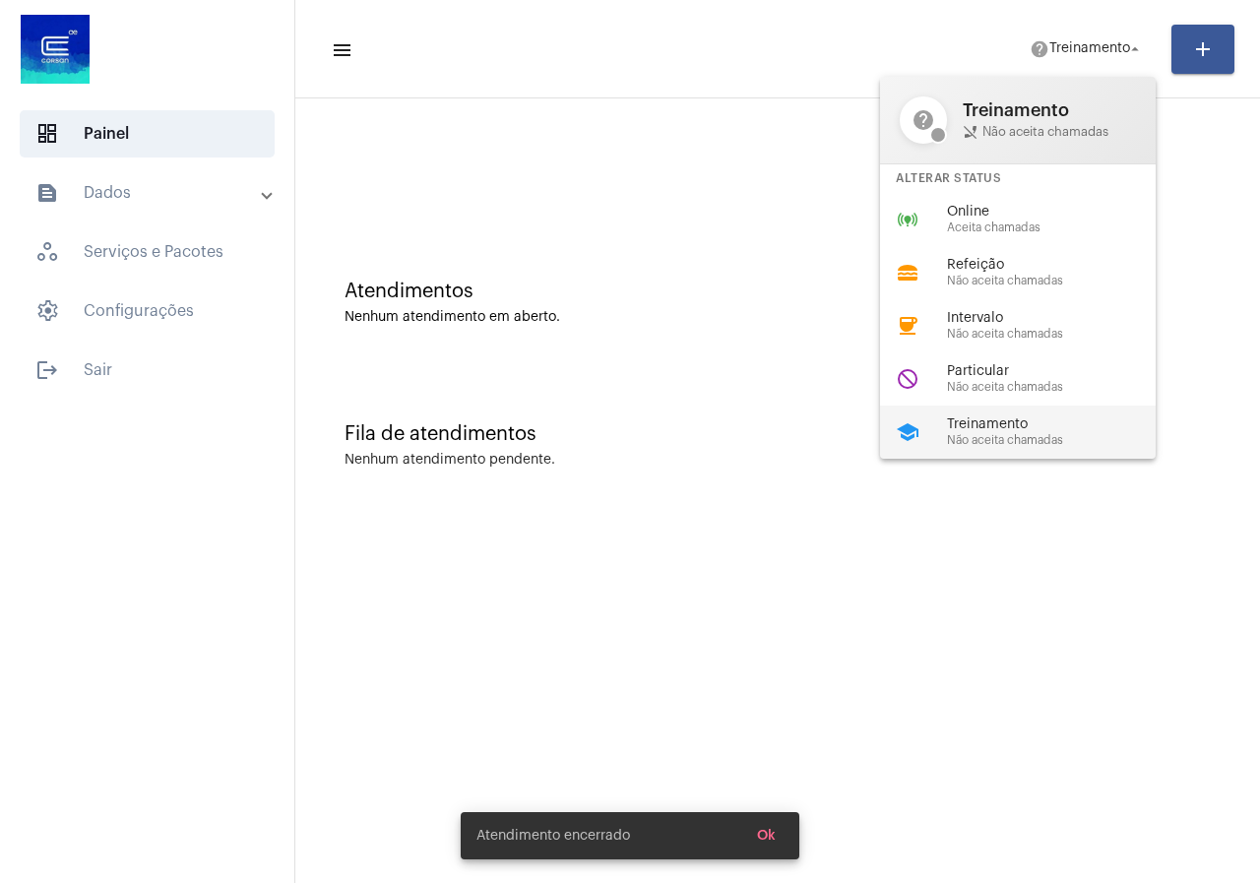
click at [1088, 408] on div "school Treinamento Não aceita chamadas" at bounding box center [1033, 431] width 307 height 53
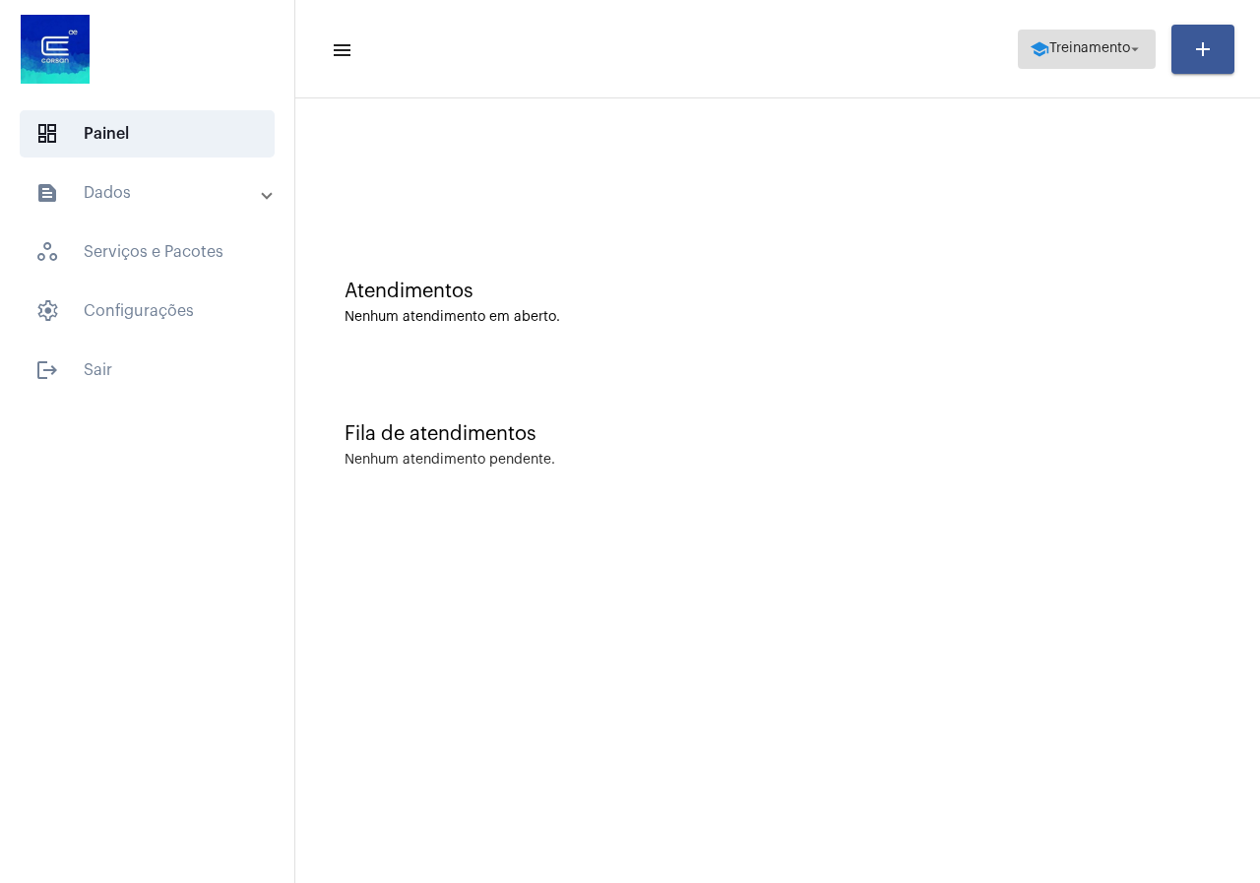
click at [1134, 45] on mat-icon "arrow_drop_down" at bounding box center [1135, 49] width 18 height 18
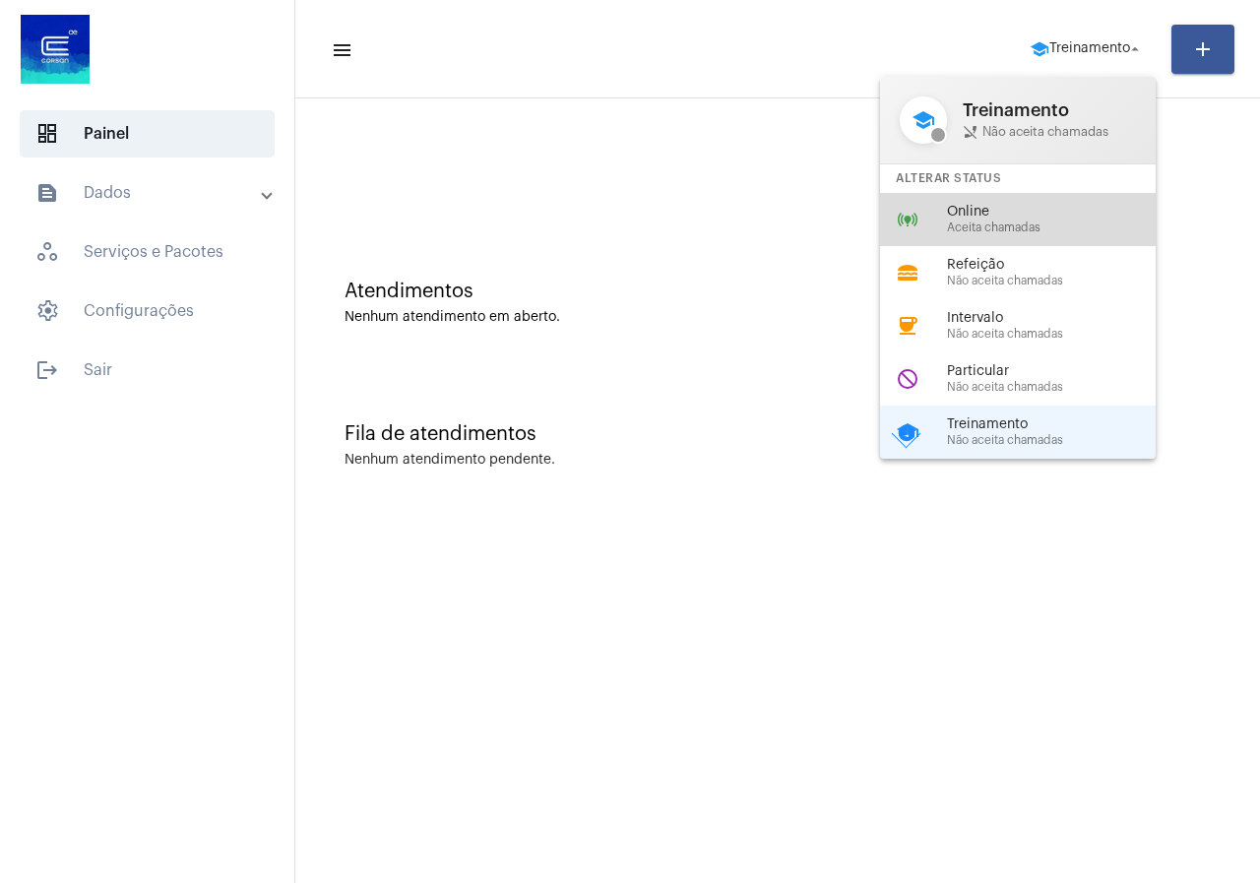
click at [1004, 221] on span "Aceita chamadas" at bounding box center [1059, 227] width 224 height 13
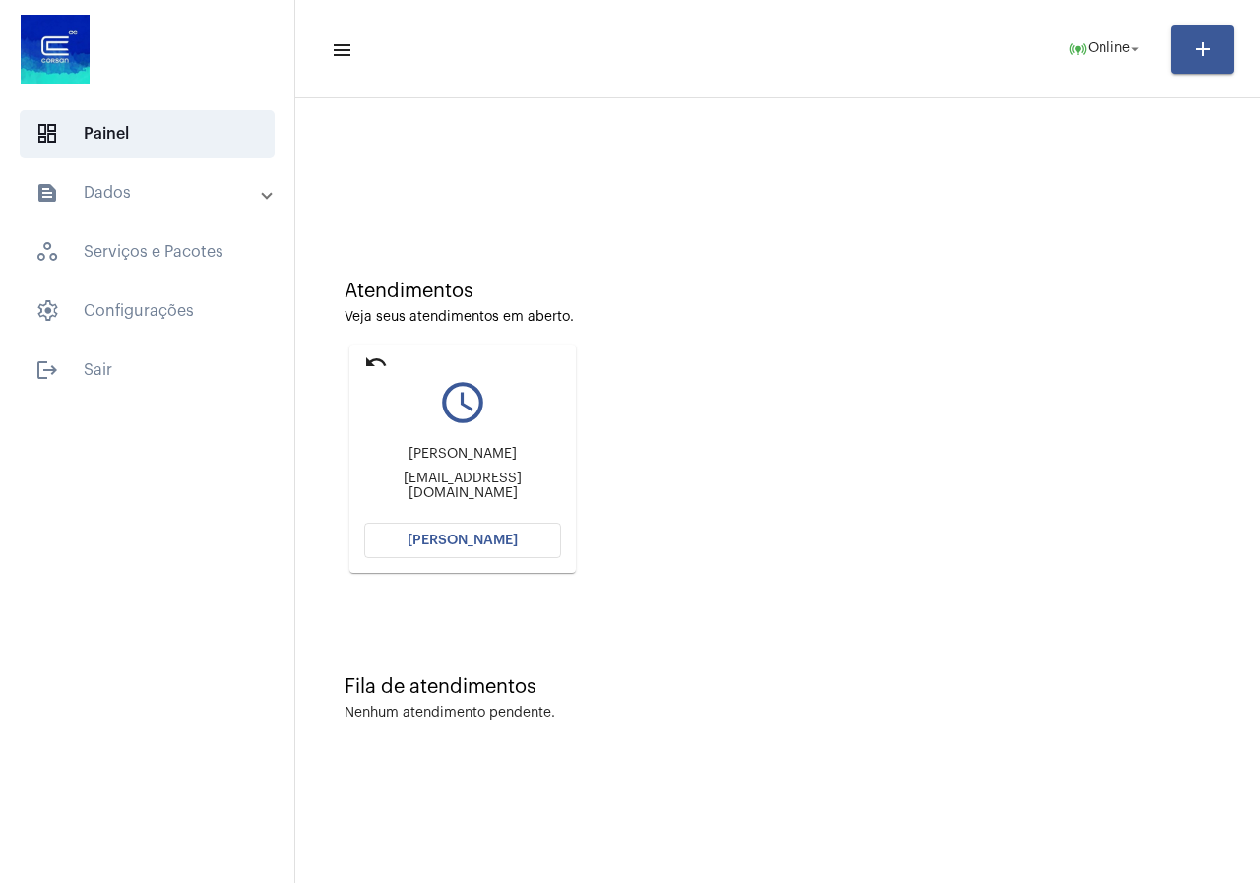
click at [364, 361] on mat-icon "undo" at bounding box center [376, 362] width 24 height 24
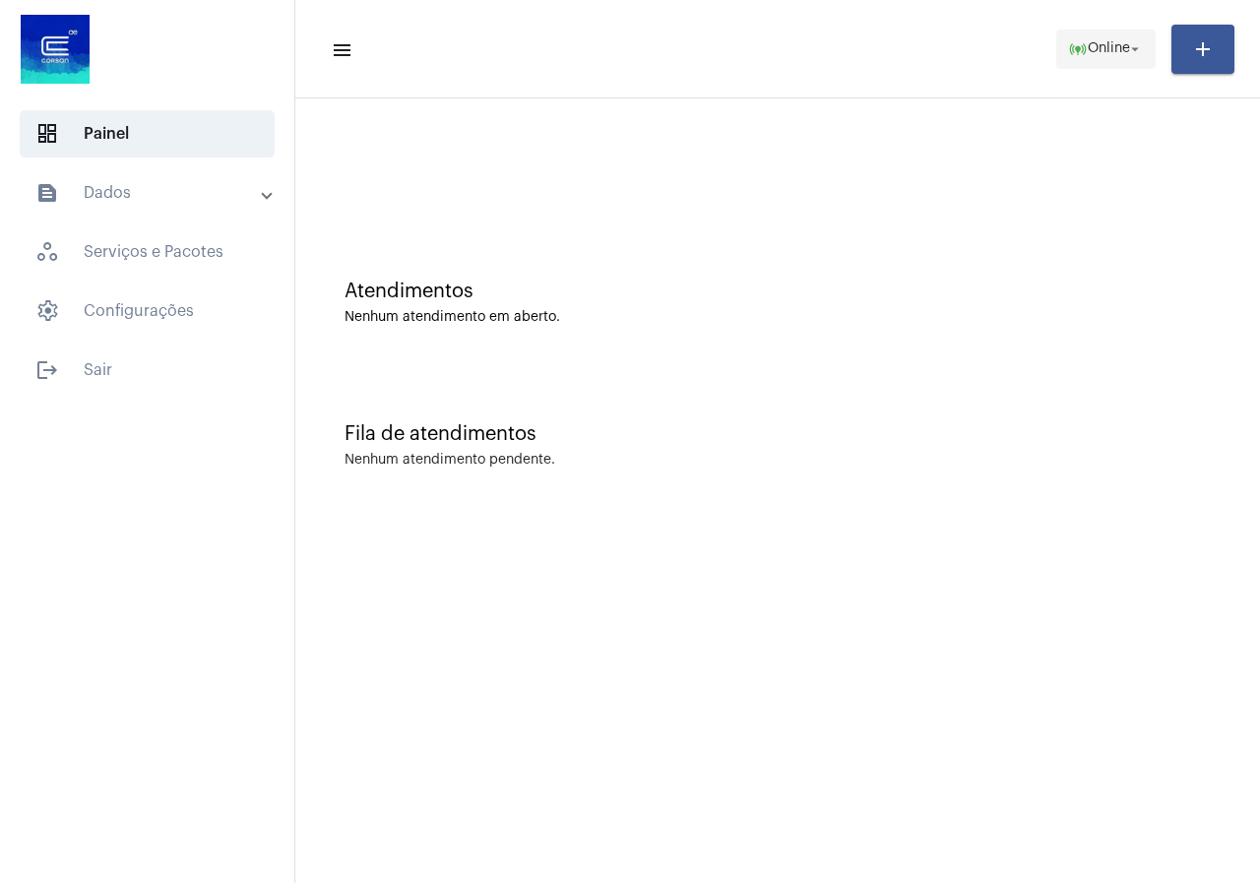
click at [1089, 51] on span "Online" at bounding box center [1109, 49] width 42 height 14
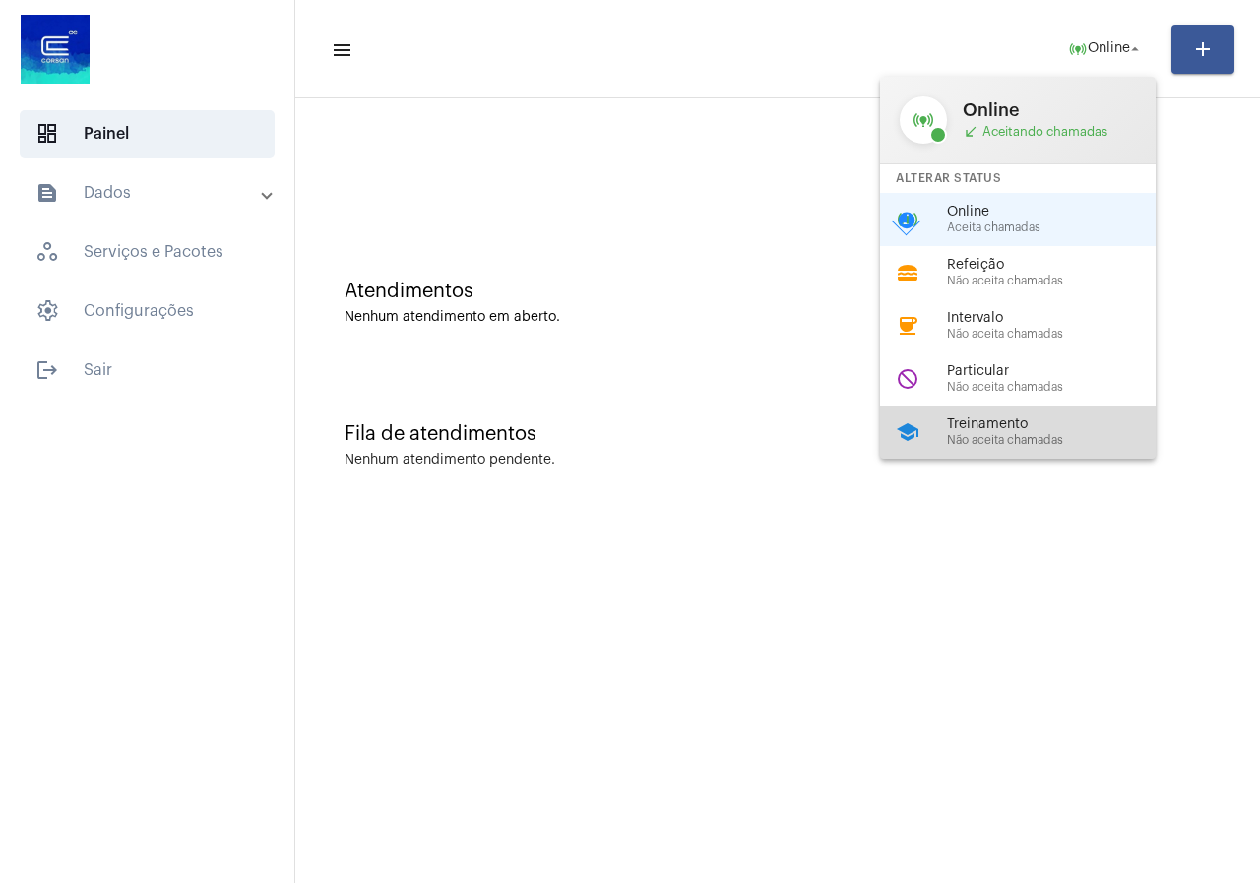
click at [1040, 413] on div "school Treinamento Não aceita chamadas" at bounding box center [1033, 431] width 307 height 53
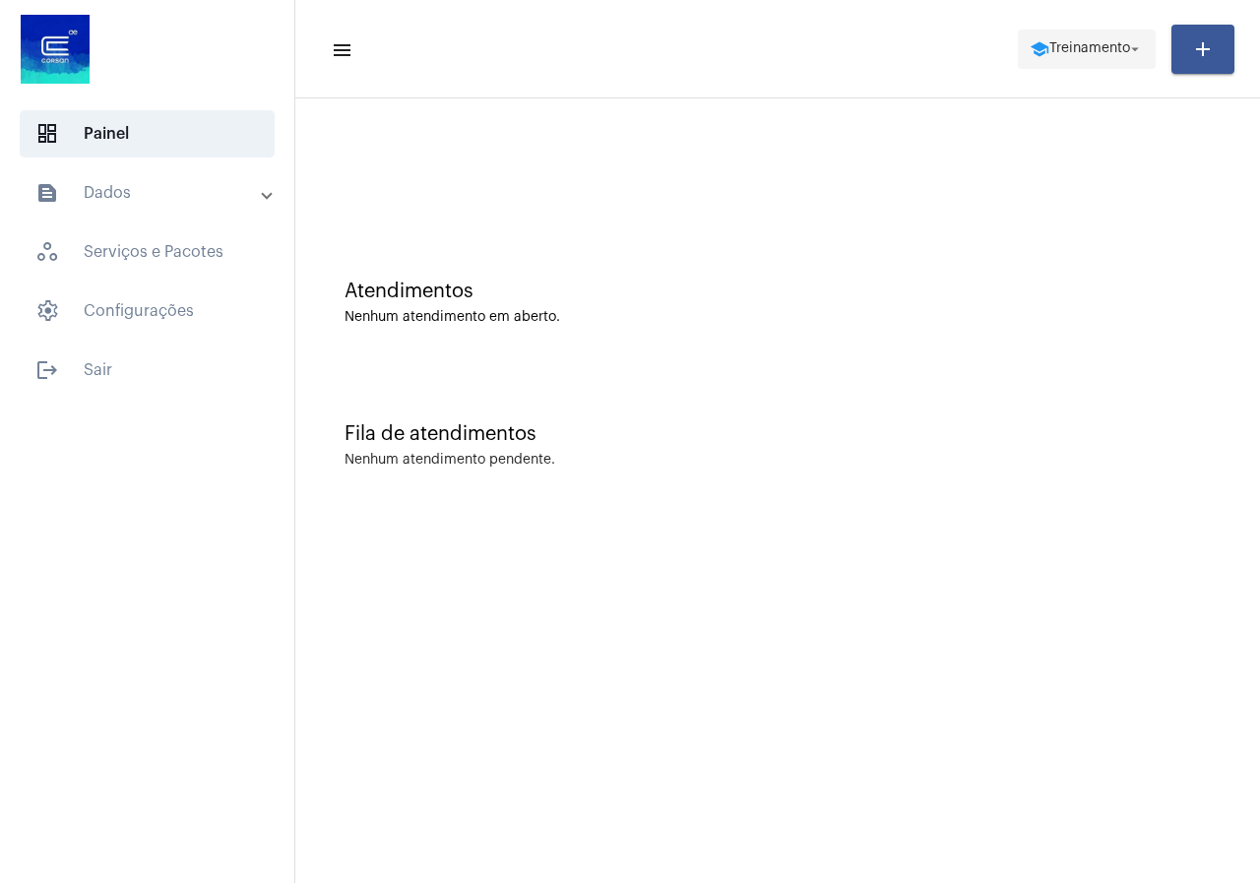
click at [1027, 34] on button "school Treinamento arrow_drop_down" at bounding box center [1087, 49] width 138 height 39
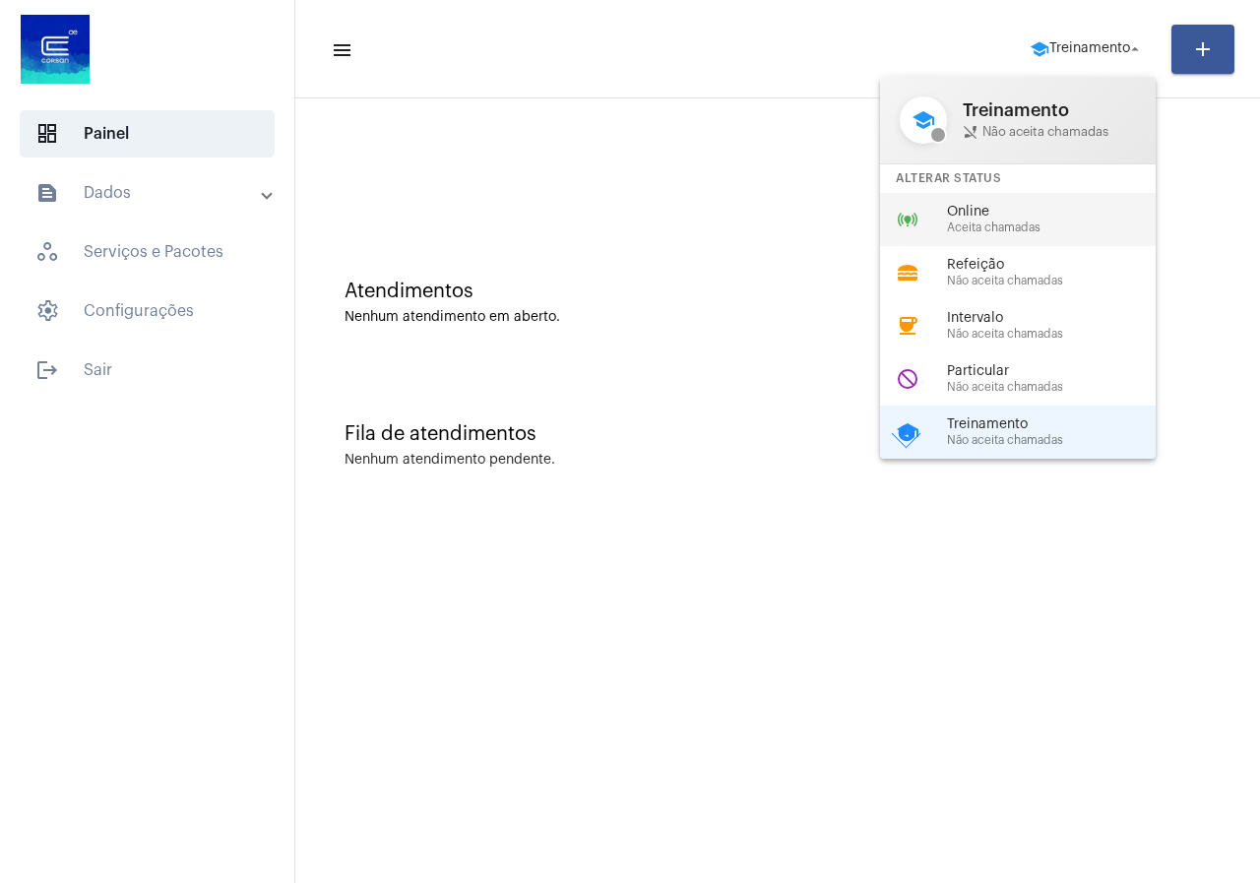
click at [1016, 233] on span "Aceita chamadas" at bounding box center [1059, 227] width 224 height 13
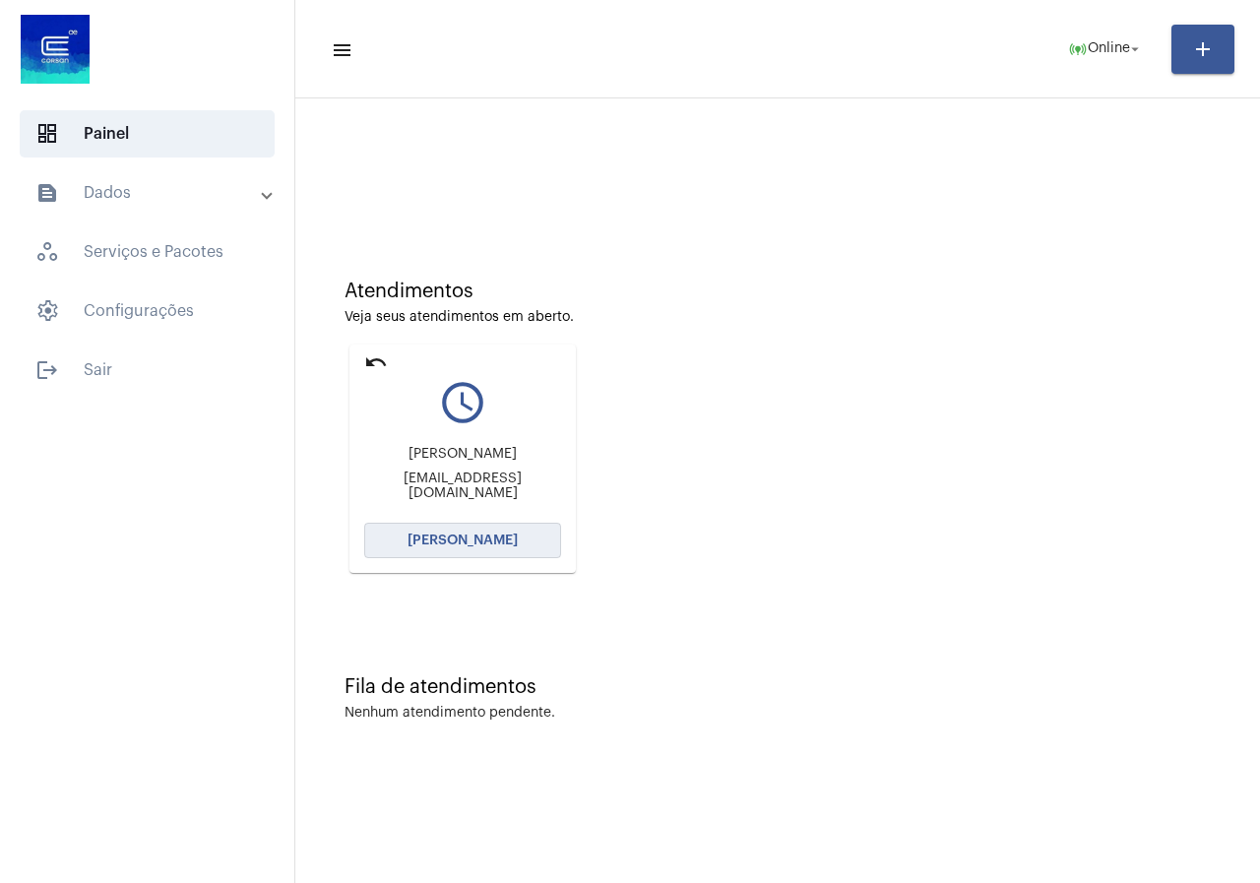
click at [467, 545] on span "[PERSON_NAME]" at bounding box center [462, 540] width 110 height 14
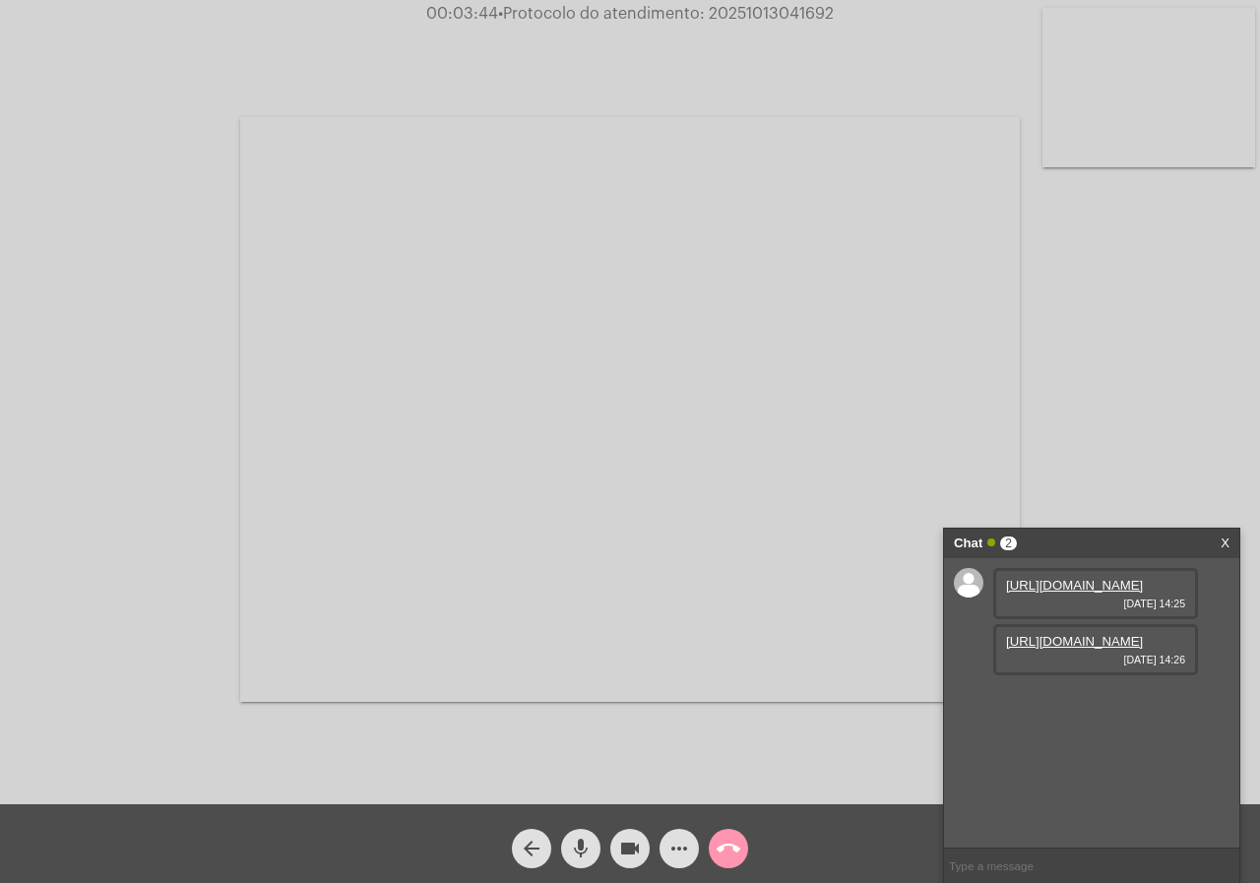
click at [1045, 592] on link "[URL][DOMAIN_NAME]" at bounding box center [1074, 585] width 137 height 15
click at [1110, 649] on link "[URL][DOMAIN_NAME]" at bounding box center [1074, 641] width 137 height 15
click at [684, 851] on mat-icon "more_horiz" at bounding box center [679, 849] width 24 height 24
click at [772, 12] on span "• Protocolo do atendimento: 20251013041692" at bounding box center [661, 14] width 336 height 16
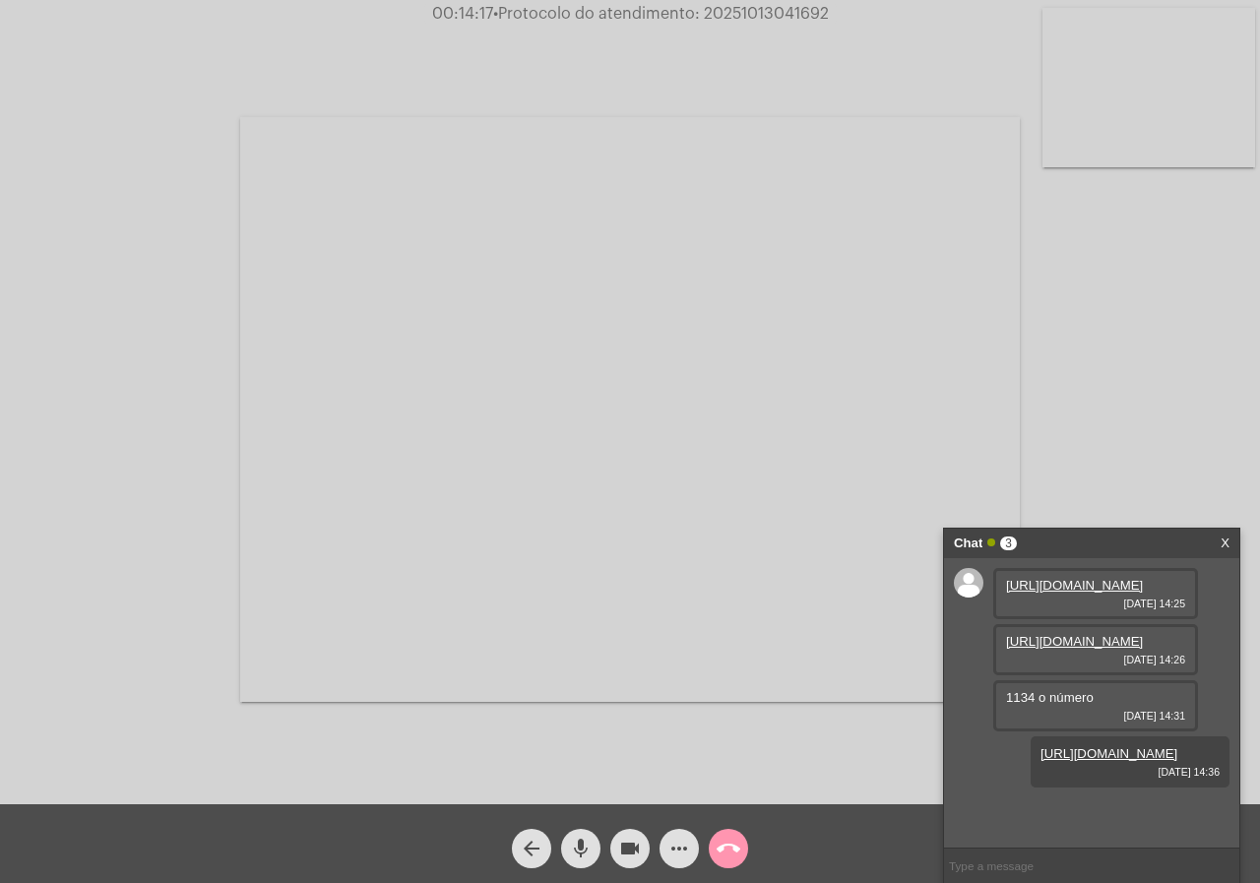
click at [772, 12] on span "• Protocolo do atendimento: 20251013041692" at bounding box center [661, 14] width 336 height 16
copy span "20251013041692"
click at [738, 829] on span "call_end" at bounding box center [728, 848] width 24 height 39
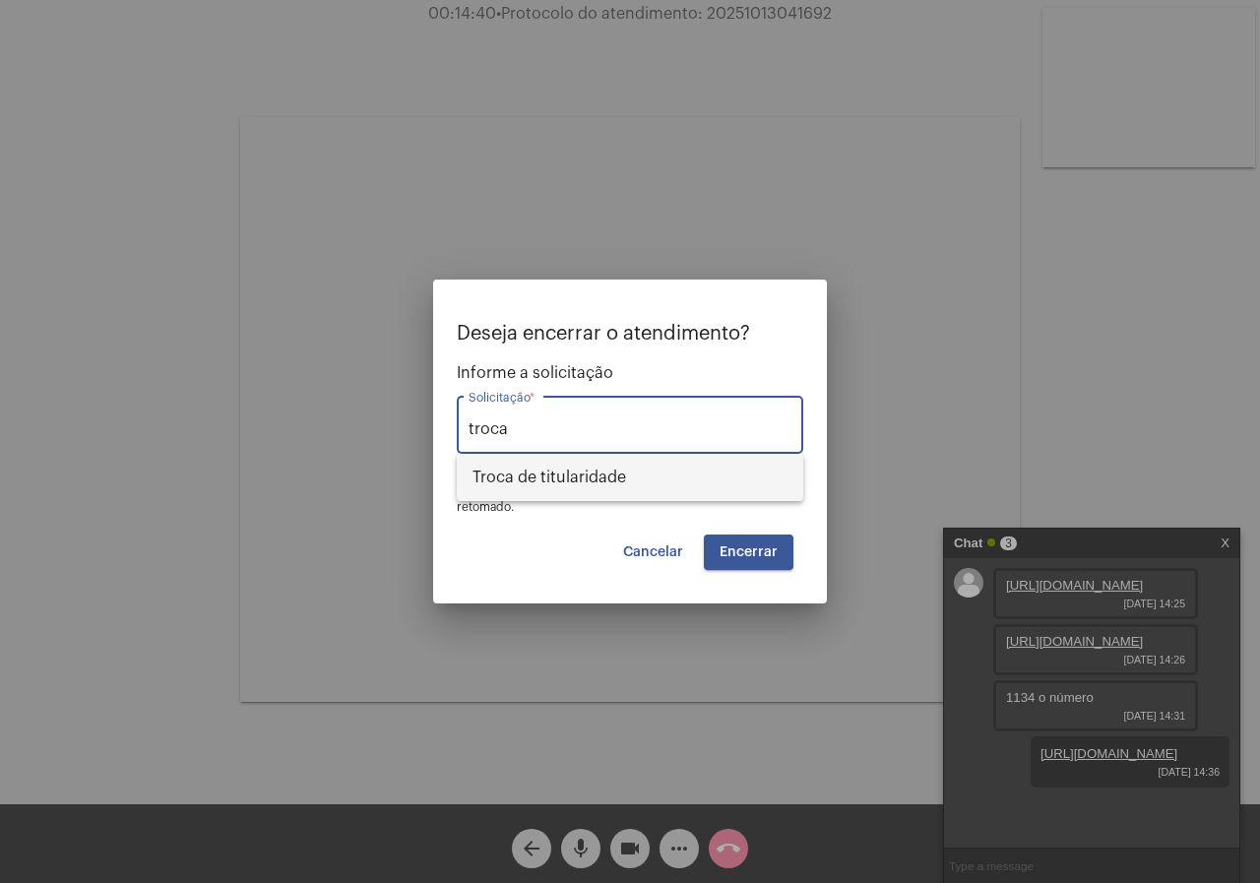
click at [539, 494] on span "Troca de titularidade" at bounding box center [629, 477] width 315 height 47
type input "Troca de titularidade"
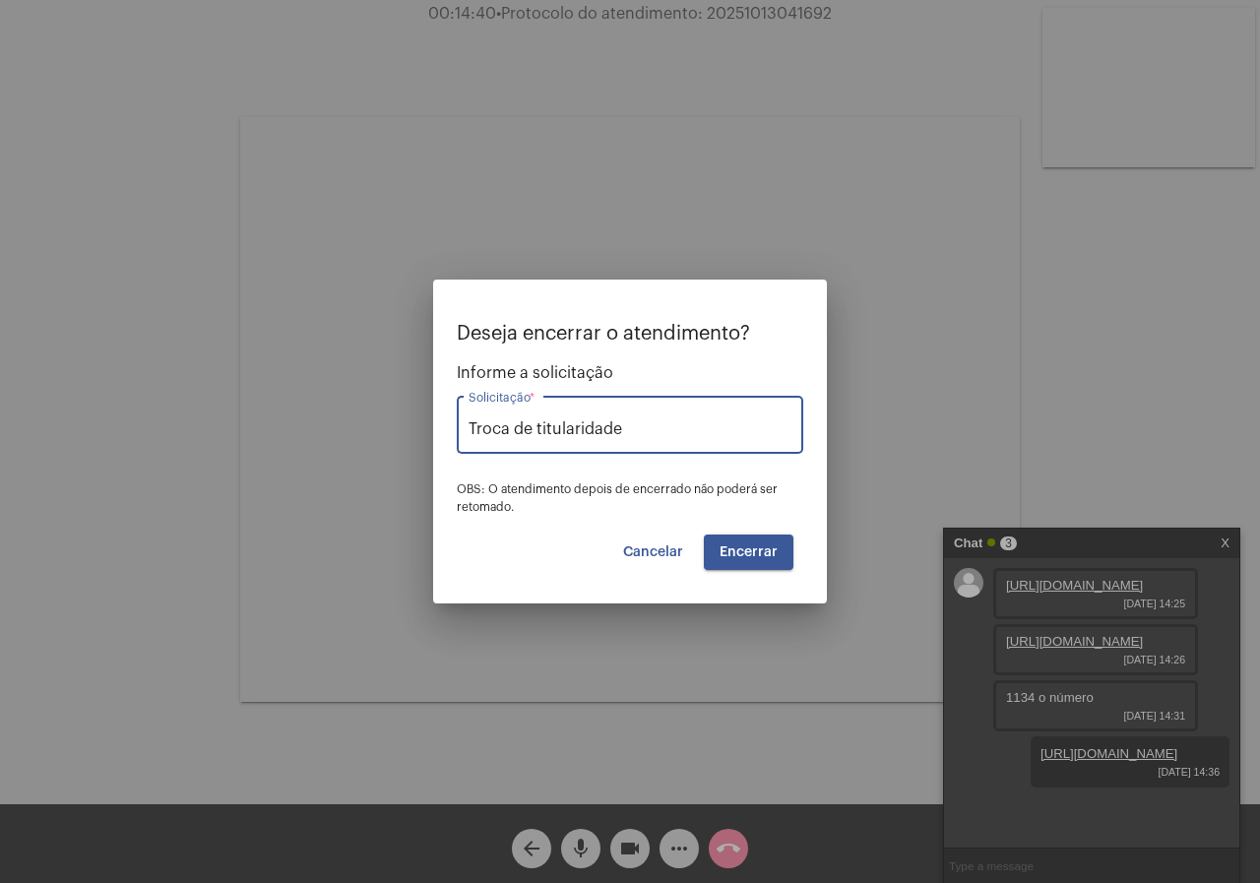
click at [784, 528] on div "Deseja encerrar o atendimento? Informe a solicitação Troca de titularidade Soli…" at bounding box center [630, 446] width 346 height 247
click at [772, 536] on button "Encerrar" at bounding box center [749, 551] width 90 height 35
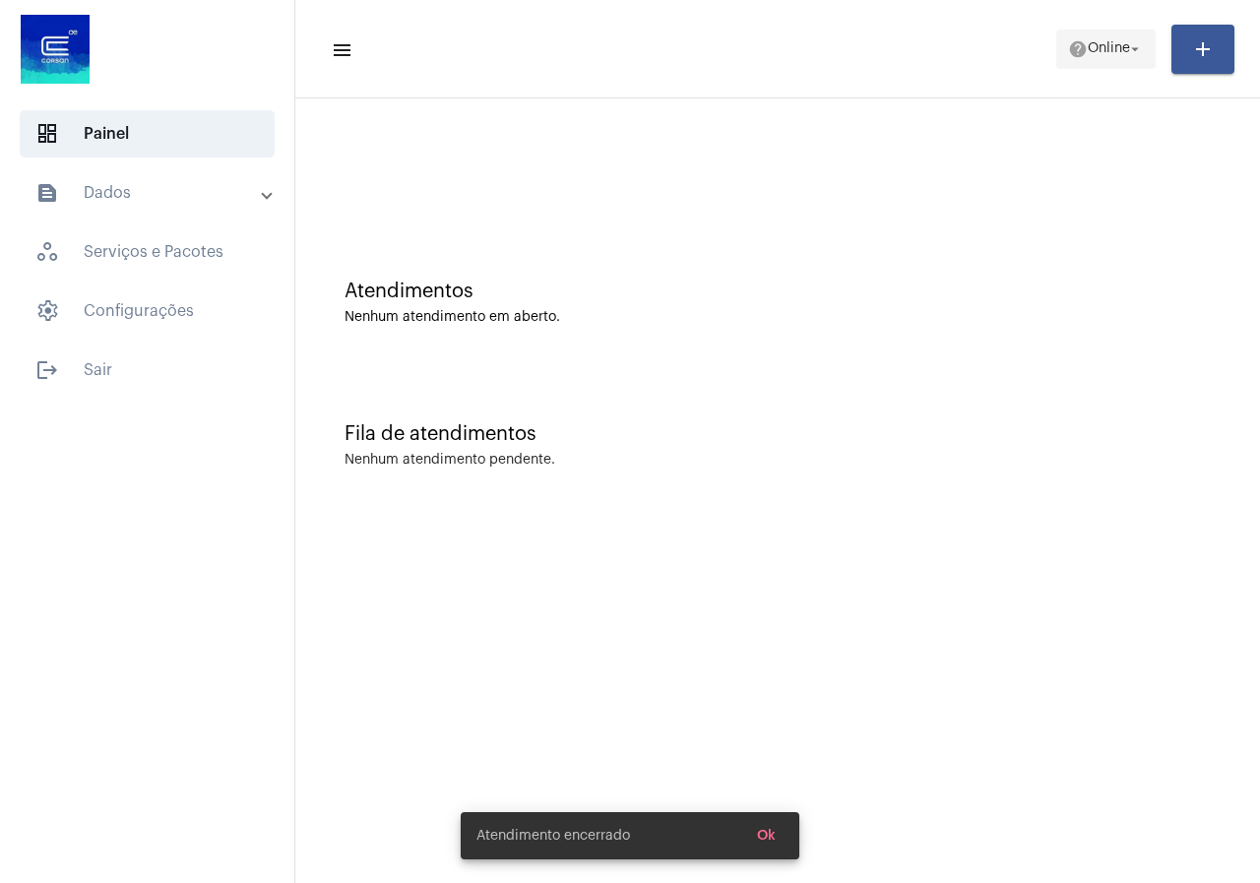
click at [1081, 64] on span "help Online arrow_drop_down" at bounding box center [1106, 48] width 76 height 35
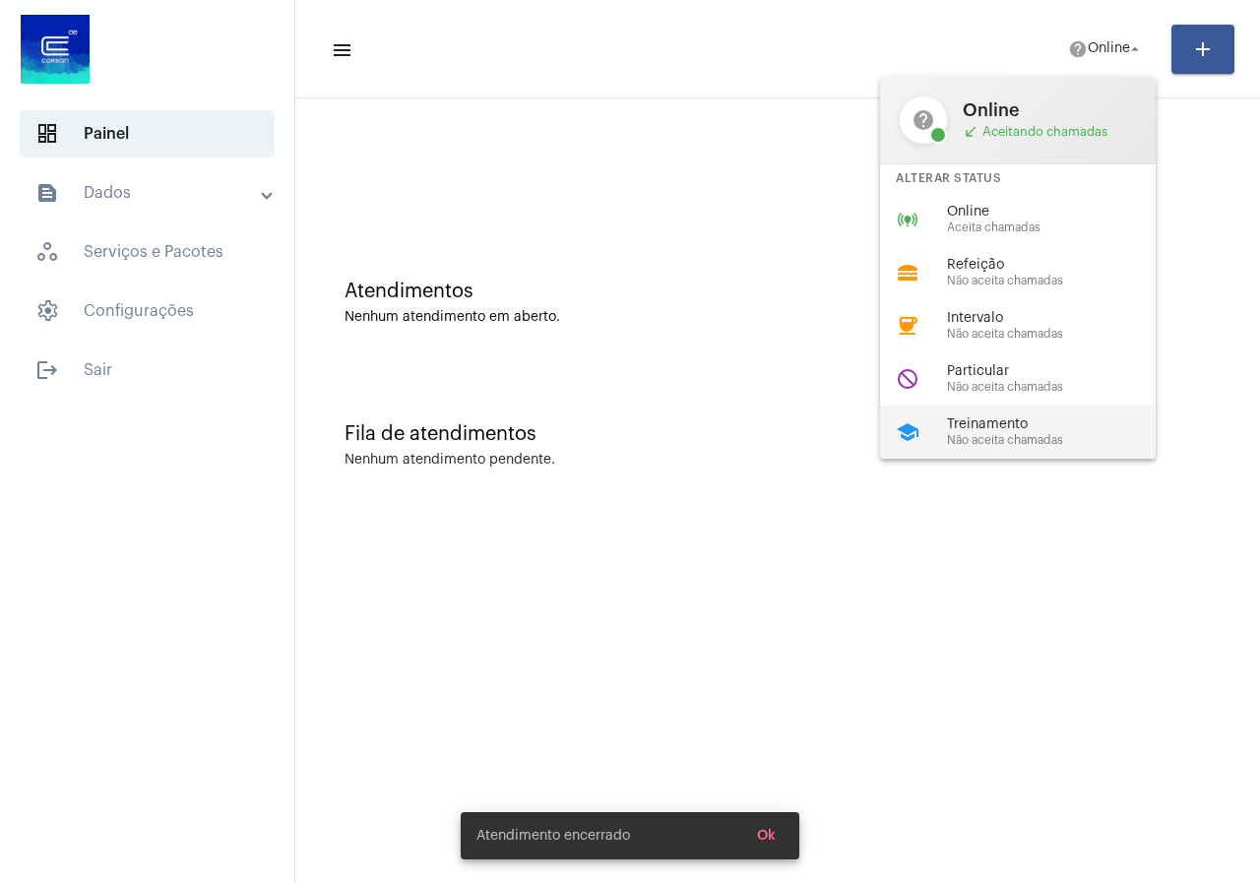
click at [1019, 406] on div "school Treinamento Não aceita chamadas" at bounding box center [1033, 431] width 307 height 53
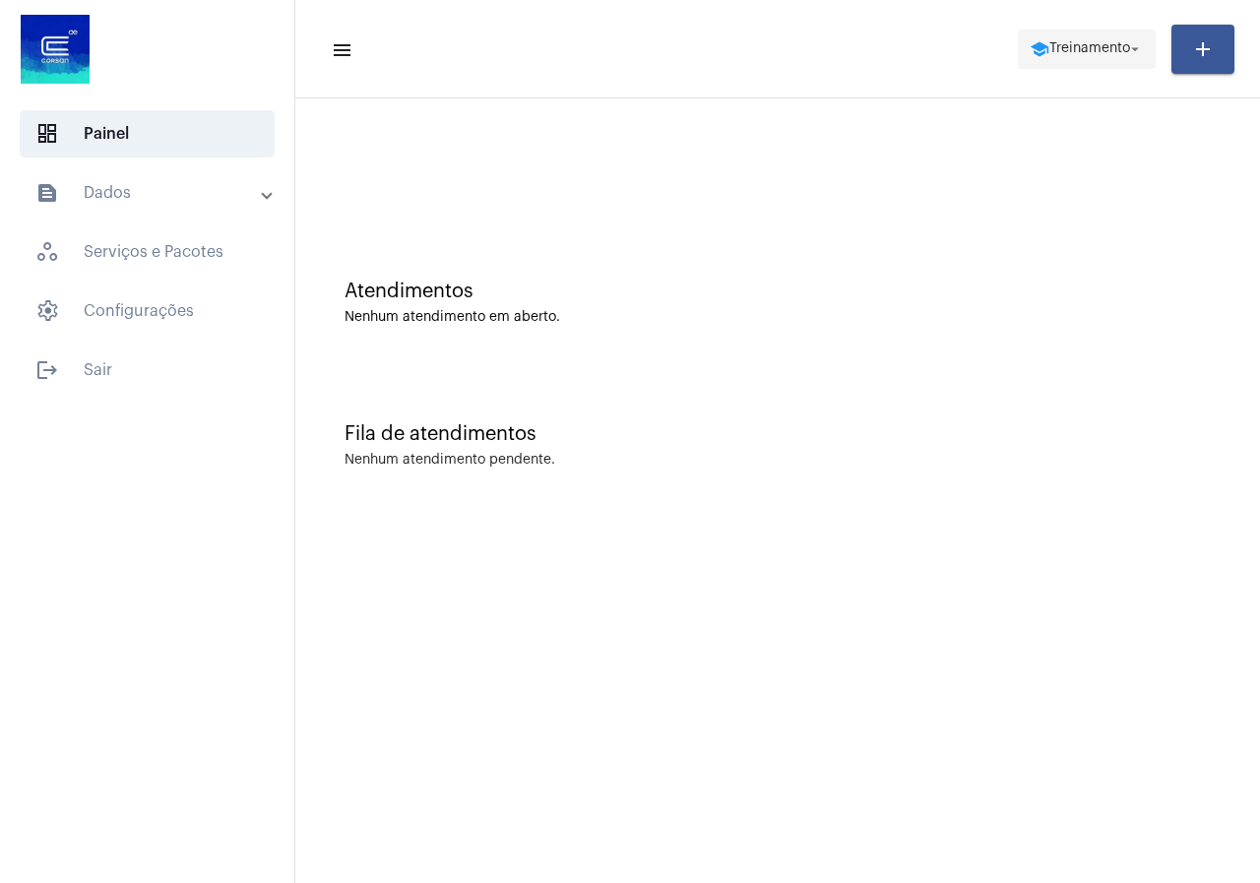
click at [1075, 67] on button "school Treinamento arrow_drop_down" at bounding box center [1087, 49] width 138 height 39
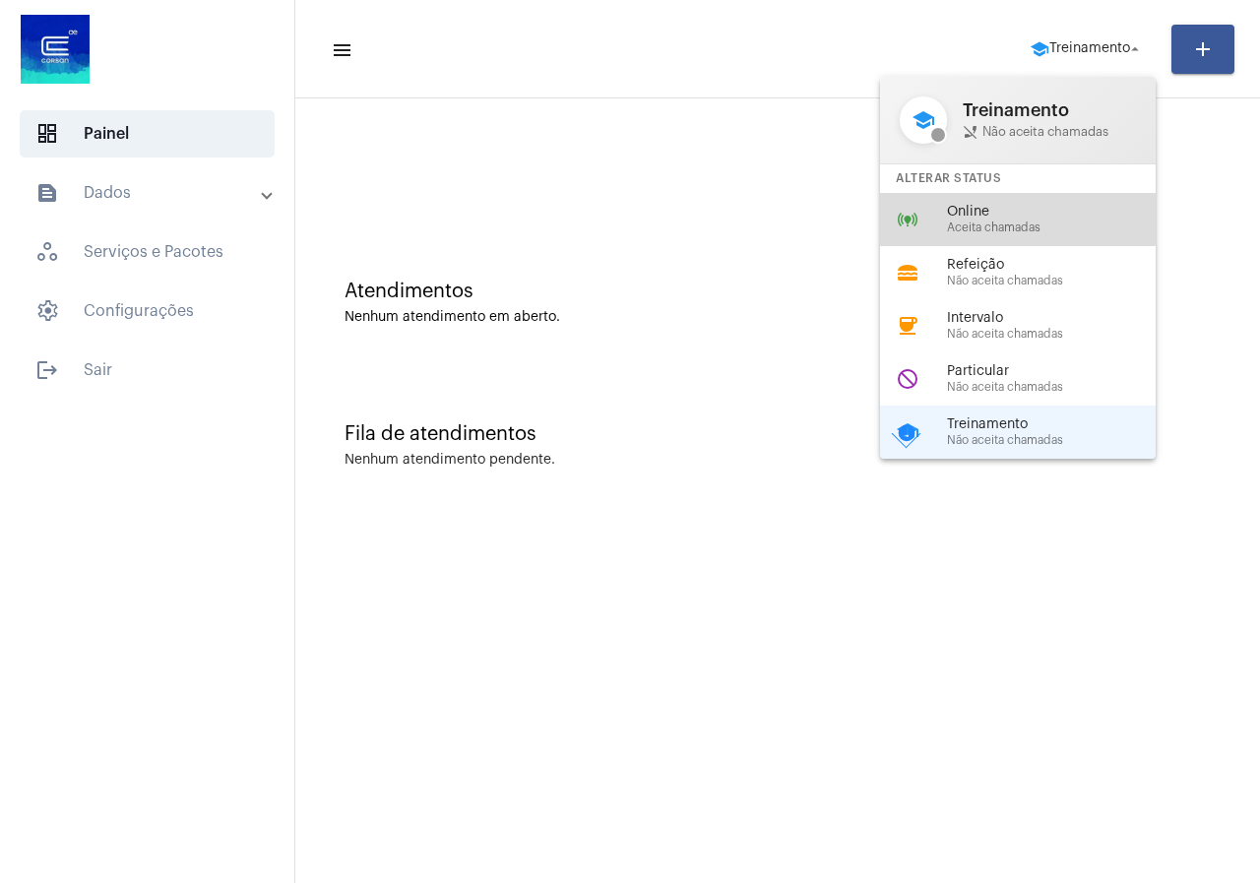
click at [970, 206] on span "Online" at bounding box center [1059, 212] width 224 height 15
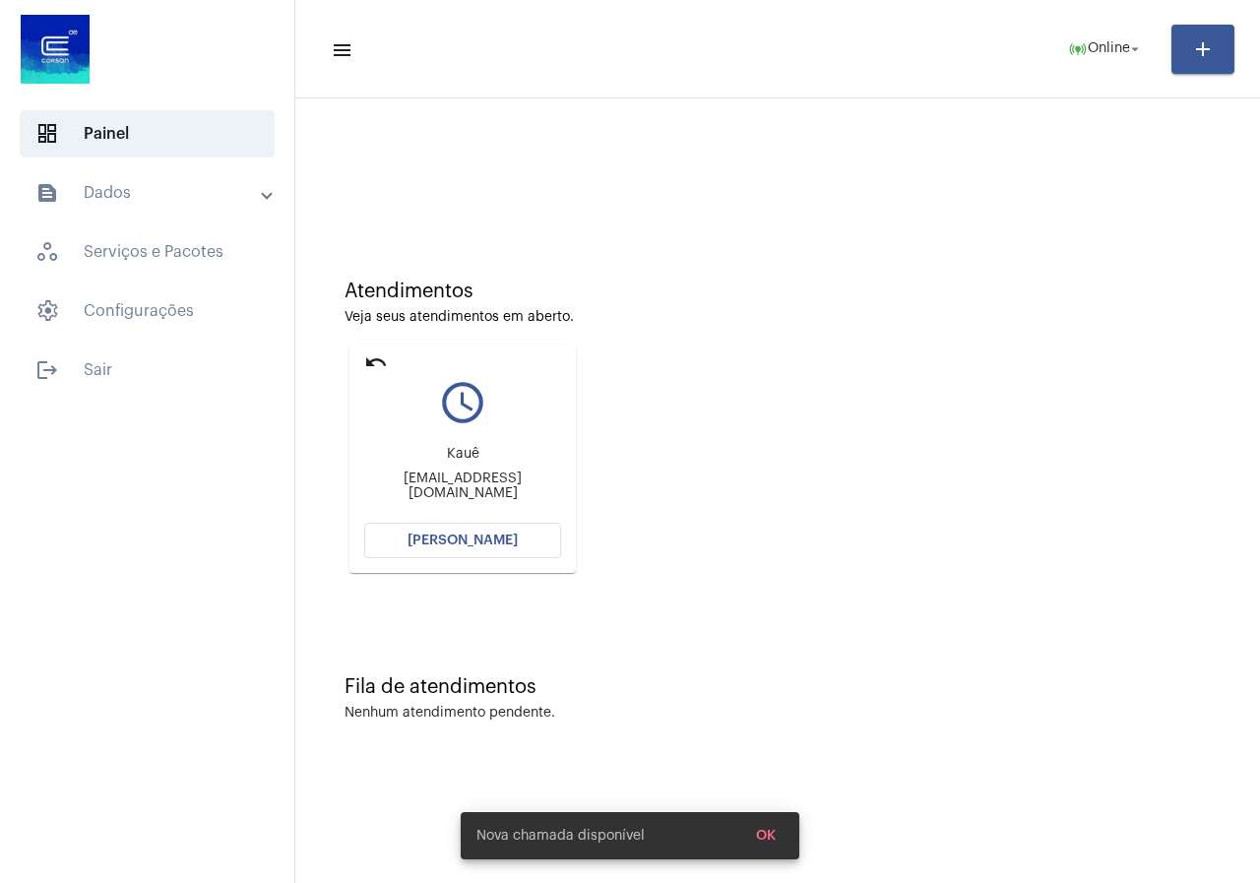
click at [472, 525] on button "[PERSON_NAME]" at bounding box center [462, 540] width 197 height 35
